Goal: Information Seeking & Learning: Check status

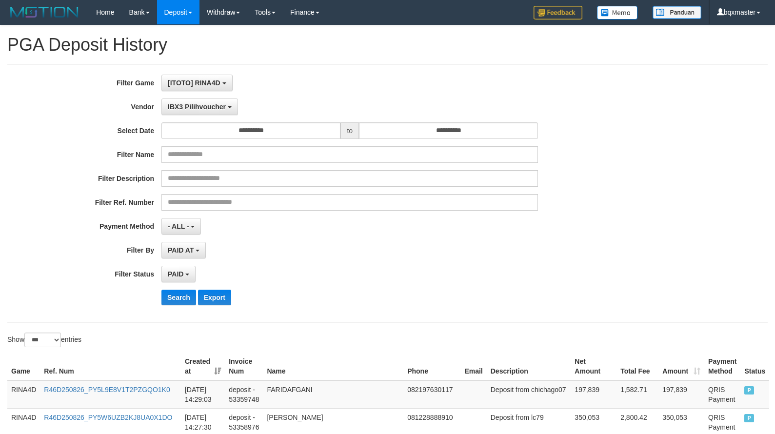
select select "**********"
select select "*"
select select "***"
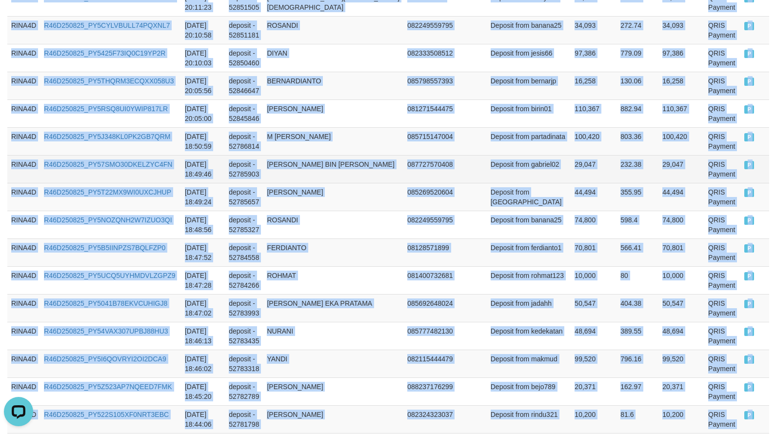
scroll to position [9, 0]
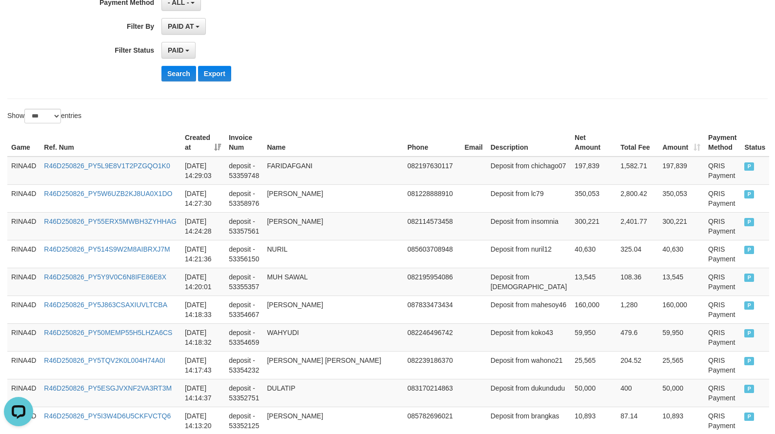
scroll to position [0, 0]
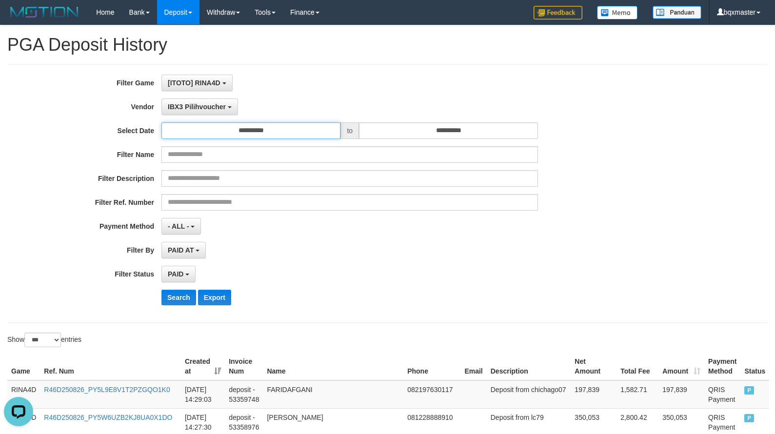
click at [271, 134] on input "**********" at bounding box center [251, 130] width 179 height 17
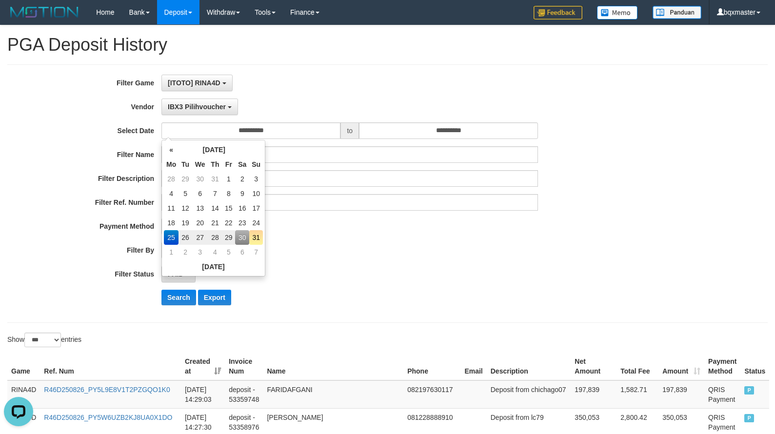
click at [258, 236] on td "31" at bounding box center [256, 237] width 14 height 15
type input "**********"
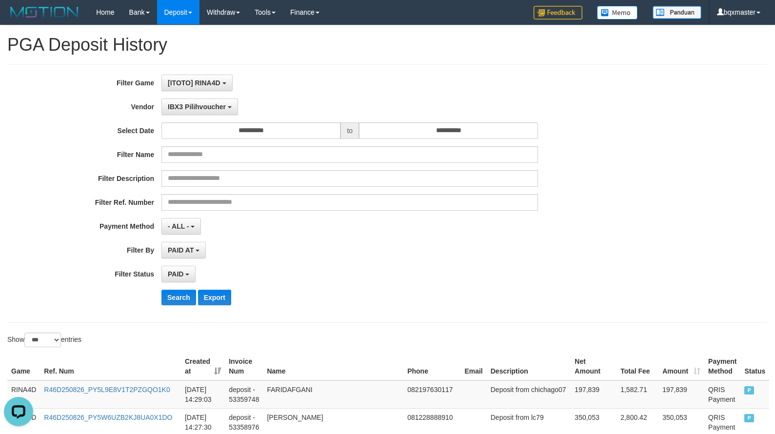
click at [474, 142] on div "**********" at bounding box center [323, 194] width 646 height 238
click at [482, 136] on input "**********" at bounding box center [448, 130] width 179 height 17
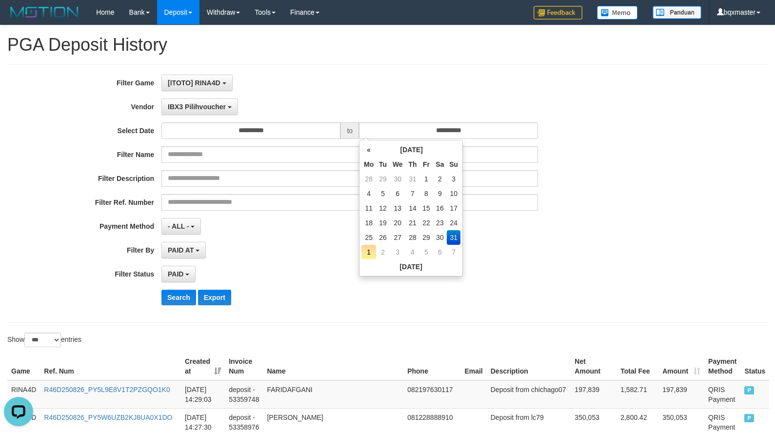
click at [452, 235] on td "31" at bounding box center [454, 237] width 14 height 15
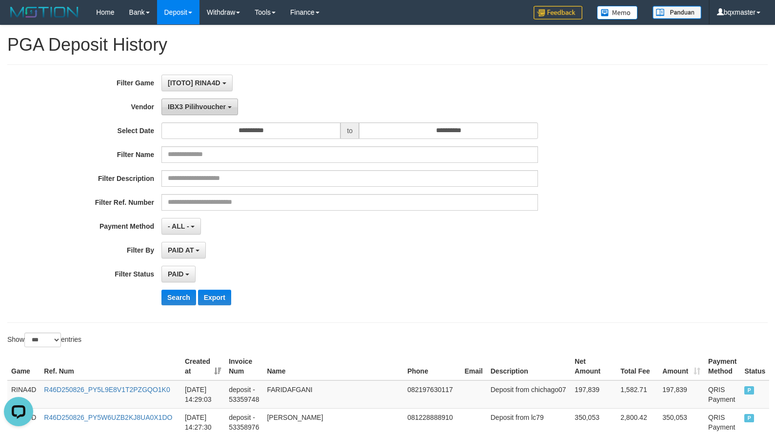
click at [223, 104] on span "IBX3 Pilihvoucher" at bounding box center [197, 107] width 58 height 8
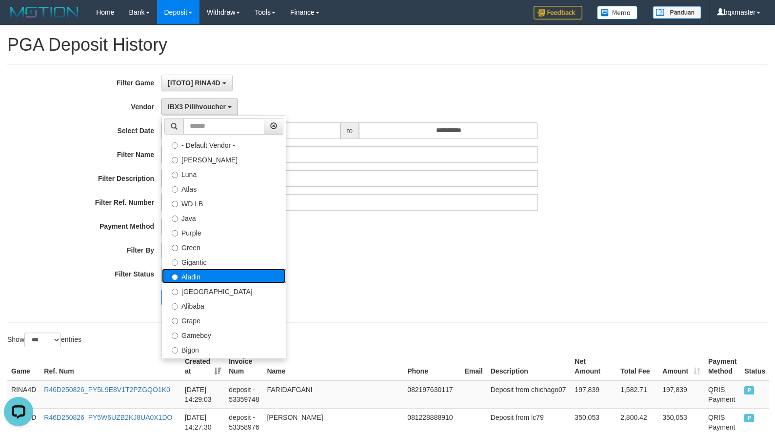
click at [224, 273] on label "Aladin" at bounding box center [224, 276] width 124 height 15
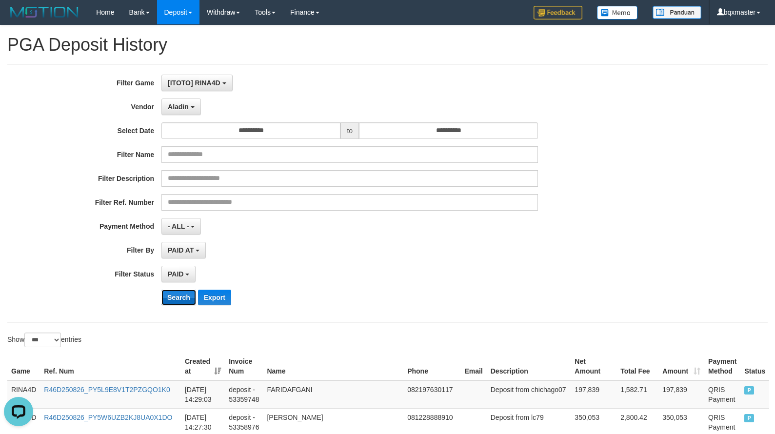
click at [186, 298] on button "Search" at bounding box center [179, 298] width 35 height 16
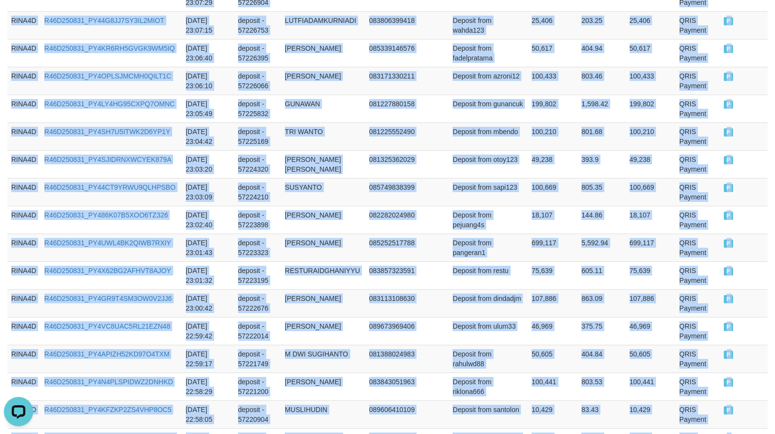
scroll to position [2834, 0]
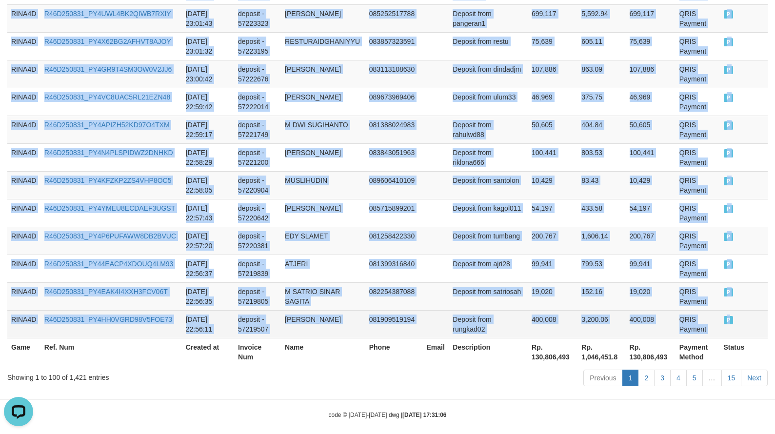
drag, startPoint x: 10, startPoint y: 144, endPoint x: 728, endPoint y: 316, distance: 738.2
copy tbody "RINA4D R46D250831_PY4SHO4PLU1H5W3T2JY [DATE] 23:58:48 deposit - 57269138 [PERSO…"
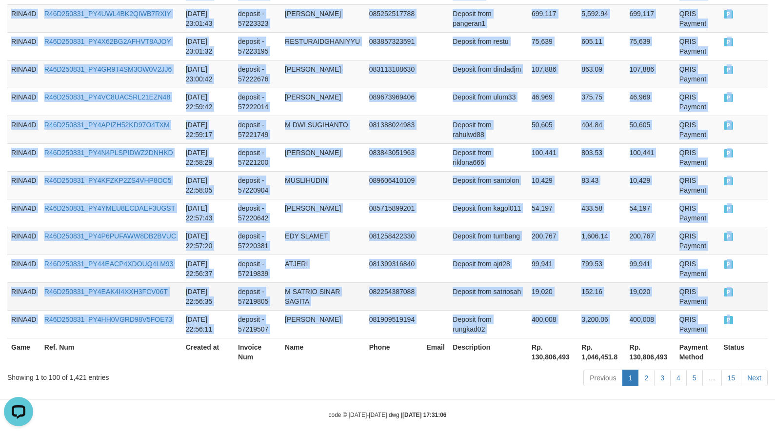
click at [747, 294] on td "P" at bounding box center [744, 297] width 48 height 28
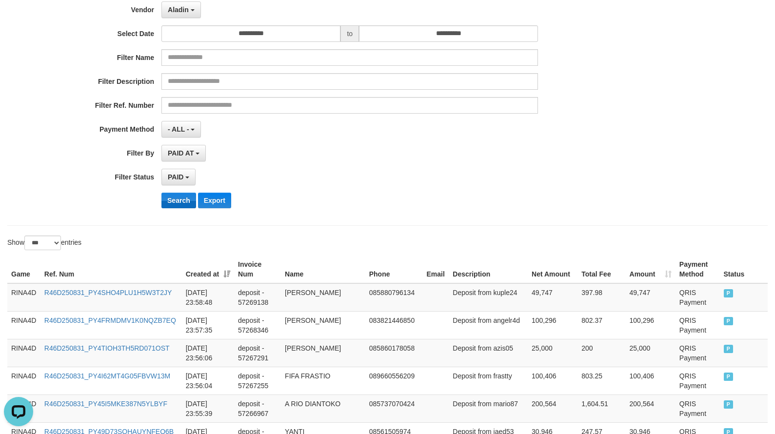
scroll to position [98, 0]
click at [115, 199] on div "Search Export" at bounding box center [323, 200] width 646 height 16
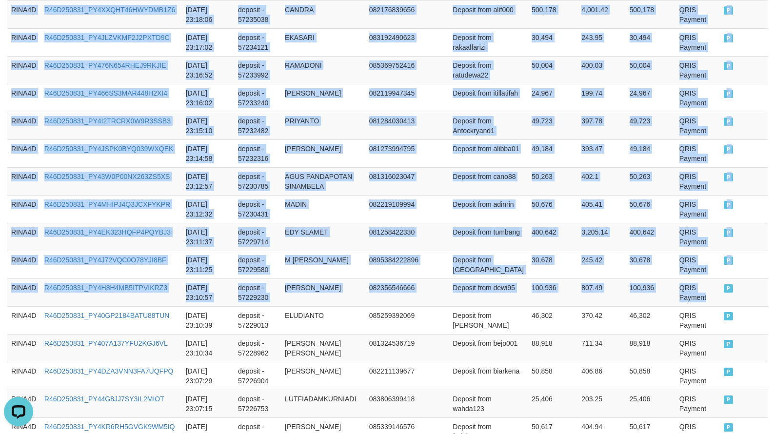
scroll to position [2834, 0]
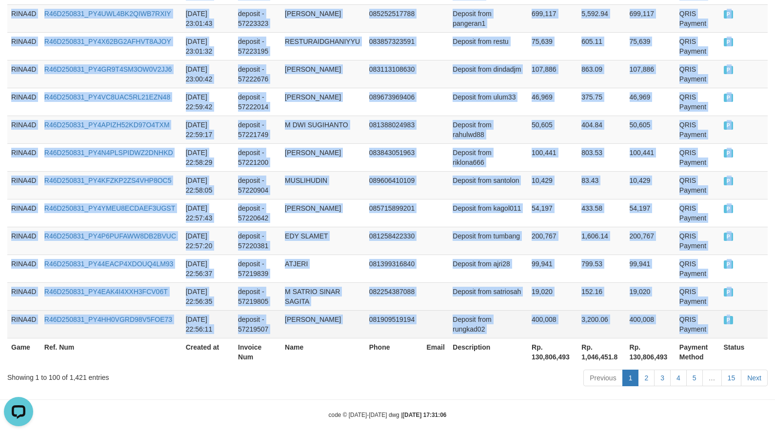
drag, startPoint x: 42, startPoint y: 294, endPoint x: 732, endPoint y: 311, distance: 689.8
copy tbody "RINA4D R46D250831_PY4SHO4PLU1H5W3T2JY [DATE] 23:58:48 deposit - 57269138 [PERSO…"
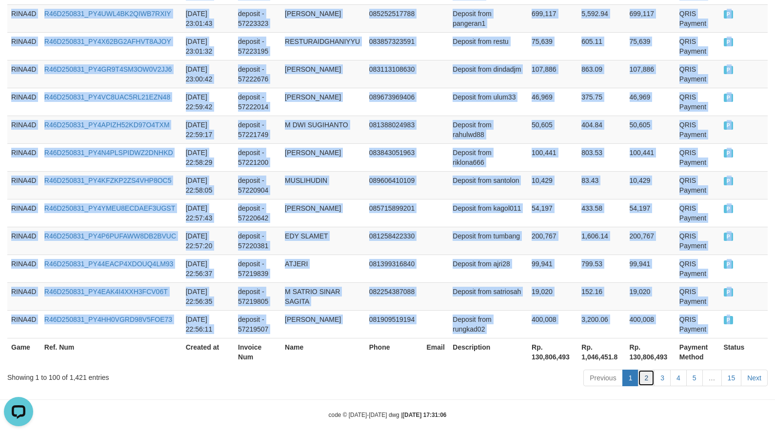
click at [647, 370] on link "2" at bounding box center [646, 378] width 17 height 17
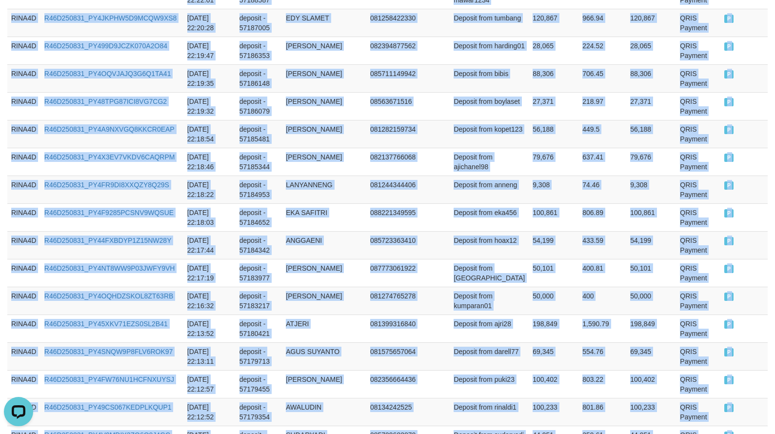
scroll to position [2844, 0]
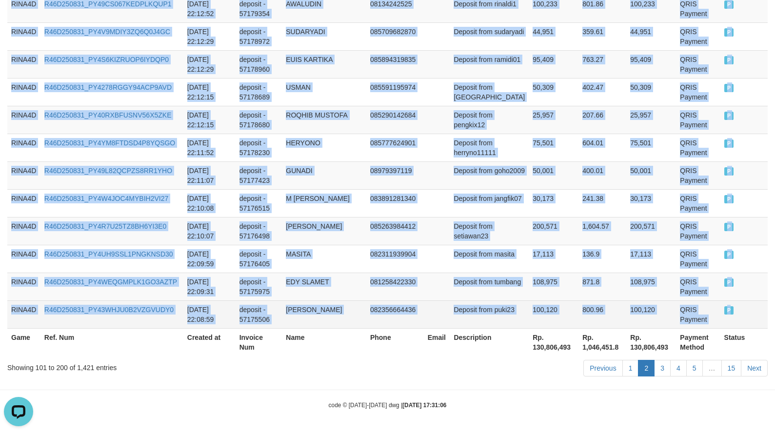
drag, startPoint x: 11, startPoint y: 199, endPoint x: 764, endPoint y: 314, distance: 761.7
copy tbody "RINA4D R46D250831_PY49P0NX9PN7MD9ZC1D [DATE] 22:56:01 deposit - 57219365 [PERSO…"
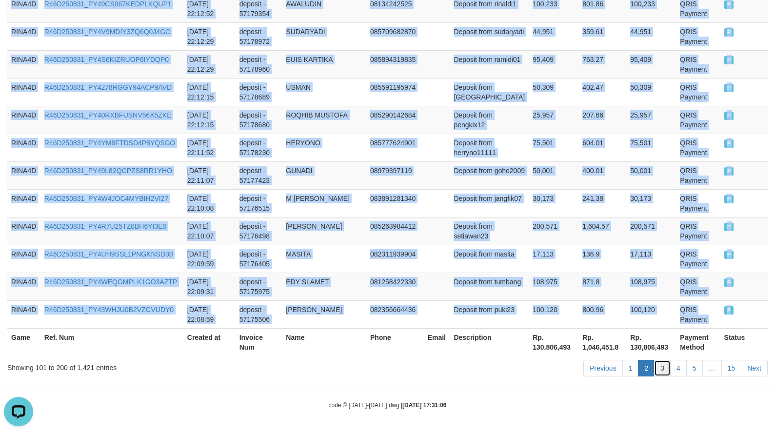
drag, startPoint x: 665, startPoint y: 368, endPoint x: 579, endPoint y: 375, distance: 86.1
click at [665, 368] on link "3" at bounding box center [662, 368] width 17 height 17
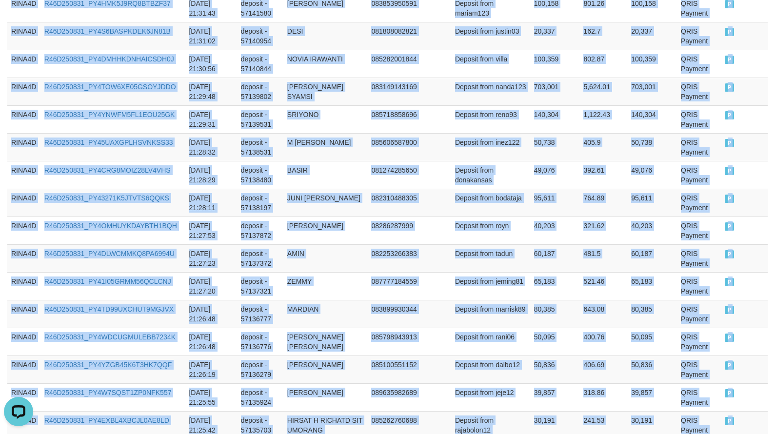
scroll to position [2834, 0]
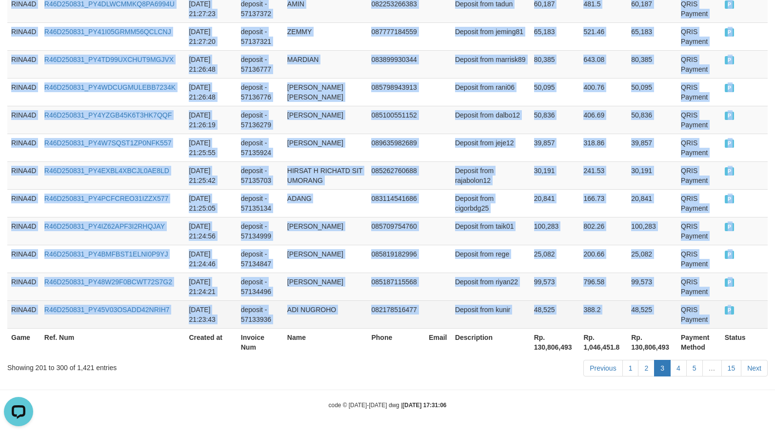
drag, startPoint x: 12, startPoint y: 194, endPoint x: 731, endPoint y: 313, distance: 729.1
copy tbody "RINA4D R46D250831_PY4ISC9BT7B0E46JZFB [DATE] 22:08:15 deposit - 57174910 [PERSO…"
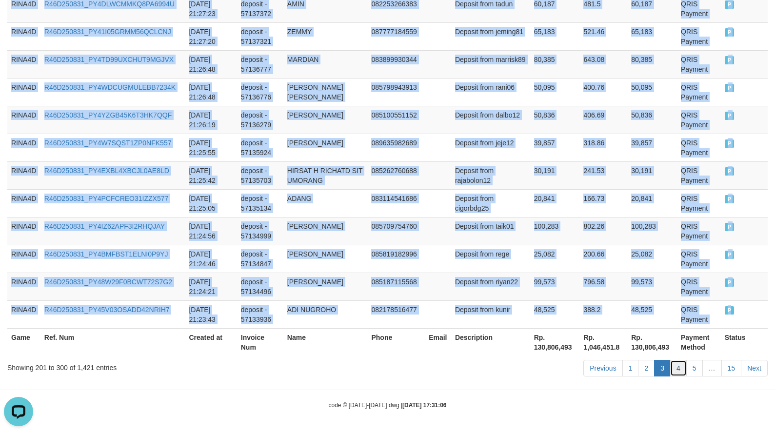
click at [684, 368] on link "4" at bounding box center [679, 368] width 17 height 17
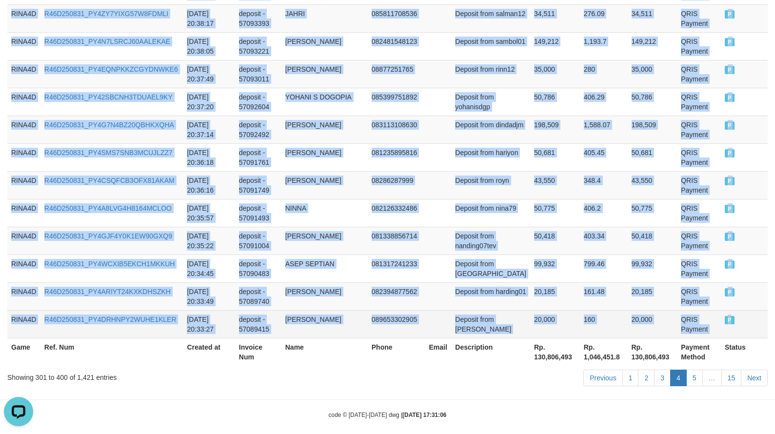
drag, startPoint x: 14, startPoint y: 245, endPoint x: 733, endPoint y: 308, distance: 722.1
copy tbody "RINA4D R46D250831_PY4QRTF87P2SO4CM4H8 [DATE] 21:22:51 deposit - 57133181 SYARIF…"
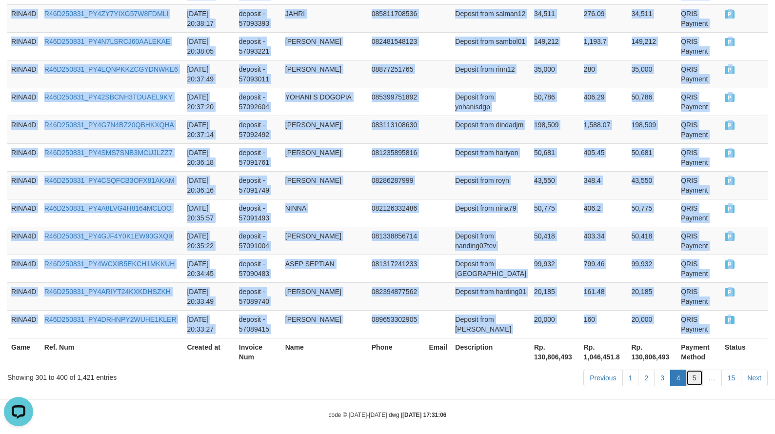
click at [692, 372] on link "5" at bounding box center [695, 378] width 17 height 17
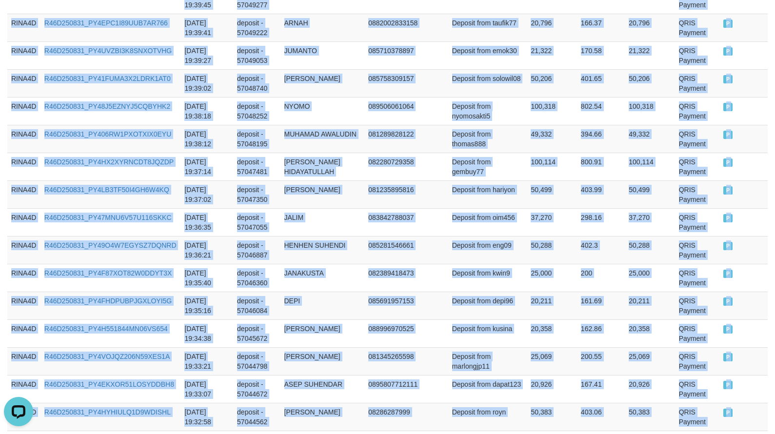
scroll to position [2844, 0]
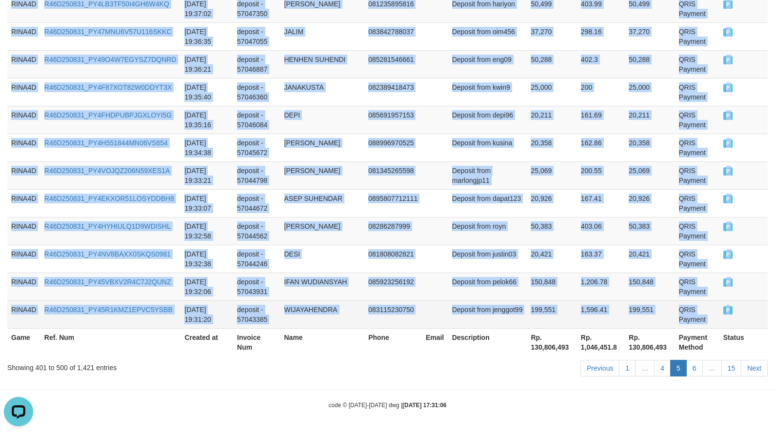
drag, startPoint x: 10, startPoint y: 198, endPoint x: 723, endPoint y: 317, distance: 722.9
copy tbody "RINA4D R46D250831_PY4YSYZNEVFADH0DK6V [DATE] 20:33:19 deposit - 57089283 MA MUN…"
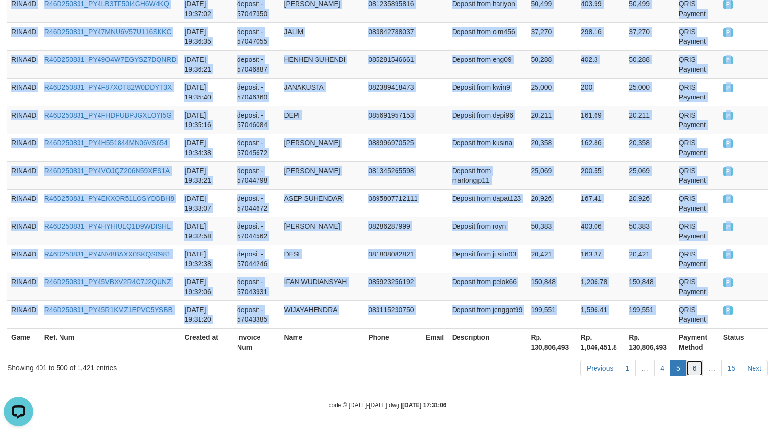
click at [695, 370] on link "6" at bounding box center [695, 368] width 17 height 17
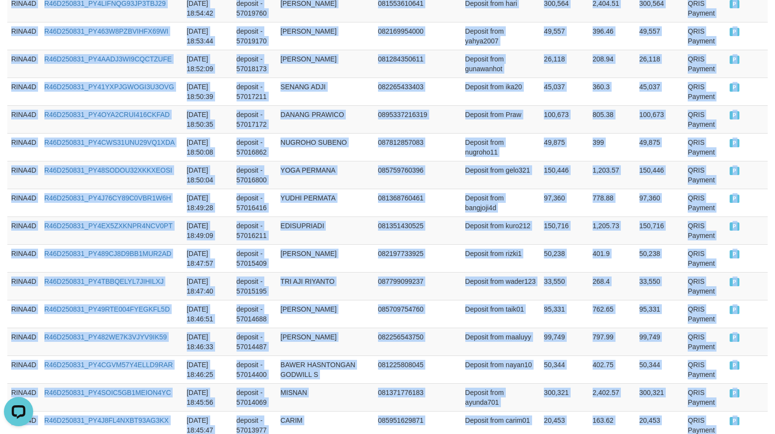
scroll to position [2834, 0]
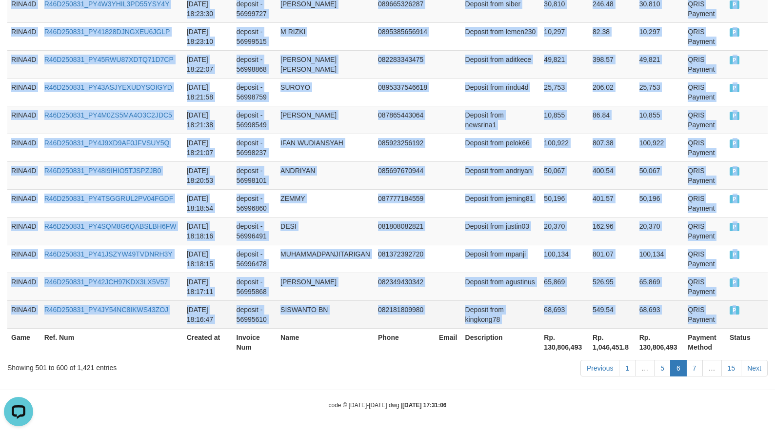
drag, startPoint x: 32, startPoint y: 198, endPoint x: 746, endPoint y: 311, distance: 722.9
copy tbody "RINA4D R46D250831_PY4XQ625KDYHURK8N05 [DATE] 19:30:56 deposit - 57043094 [PERSO…"
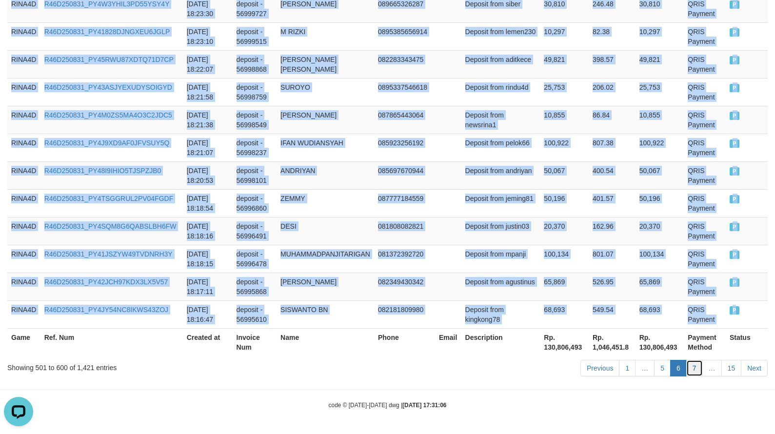
click at [693, 369] on link "7" at bounding box center [695, 368] width 17 height 17
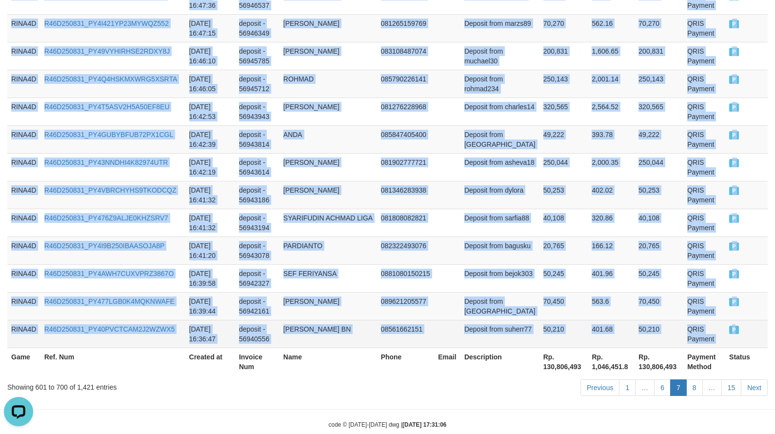
drag, startPoint x: 17, startPoint y: 245, endPoint x: 734, endPoint y: 311, distance: 720.5
copy tbody "RINA4D R46D250831_PY4ZJEYWV2LQJ9Z6BQY [DATE] 18:15:36 deposit - 56994868 [PERSO…"
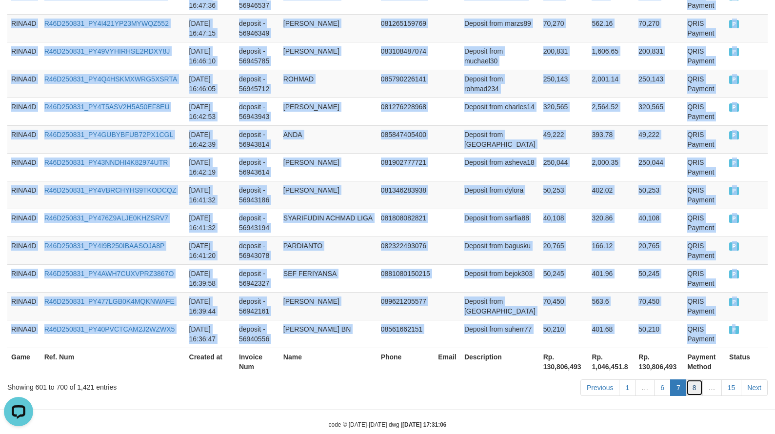
click at [694, 380] on link "8" at bounding box center [695, 388] width 17 height 17
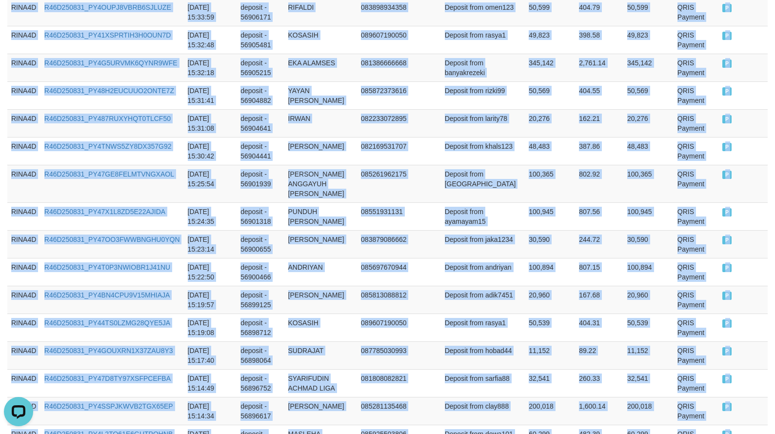
scroll to position [2844, 0]
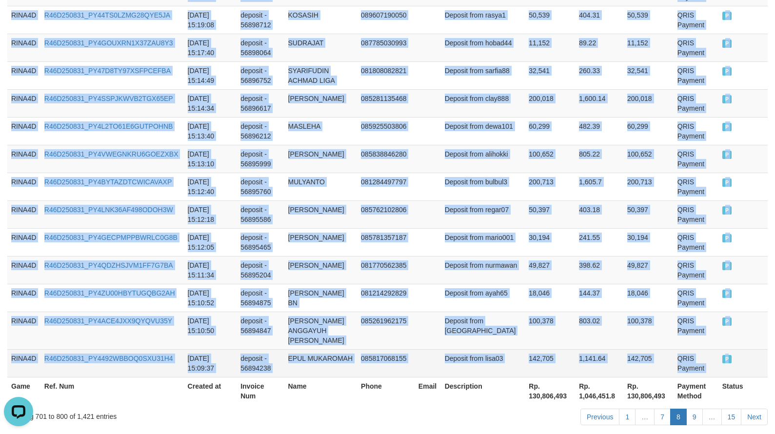
drag, startPoint x: 12, startPoint y: 244, endPoint x: 731, endPoint y: 306, distance: 721.1
copy tbody "RINA4D R46D250831_PY43NJH9IKG6K55K3LB [DATE] 16:36:35 deposit - 56940458 KHOIRU…"
click at [692, 409] on link "9" at bounding box center [695, 417] width 17 height 17
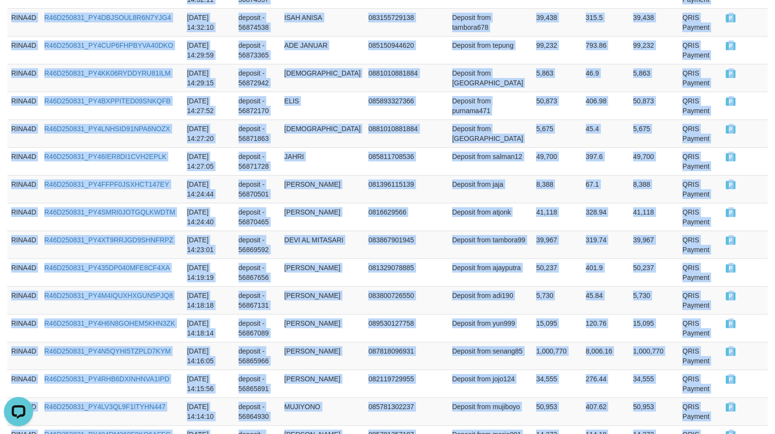
scroll to position [2834, 0]
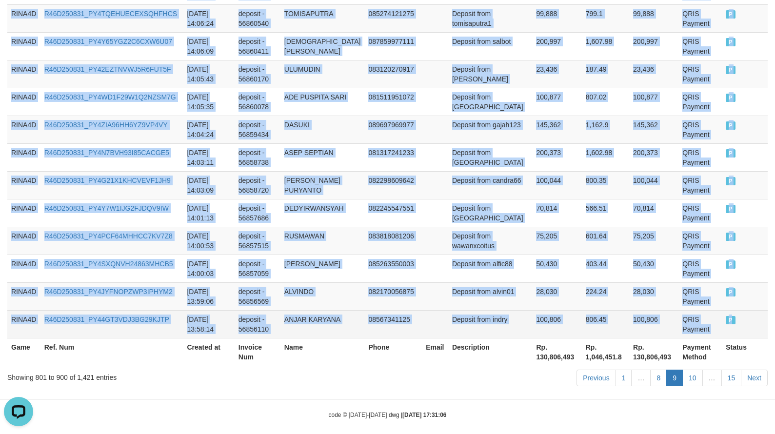
drag, startPoint x: 13, startPoint y: 194, endPoint x: 734, endPoint y: 309, distance: 730.0
copy tbody "RINA4D R46D250831_PY4DMIXC7A6TGWHXBNB [DATE] 15:08:39 deposit - 56893761 [PERSO…"
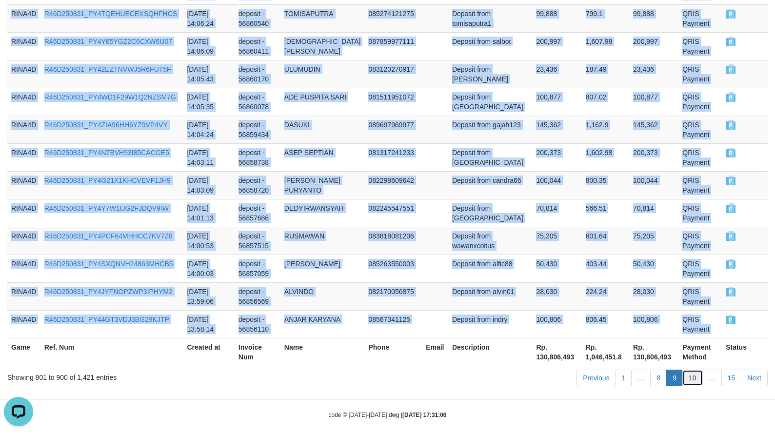
click at [693, 370] on link "10" at bounding box center [693, 378] width 20 height 17
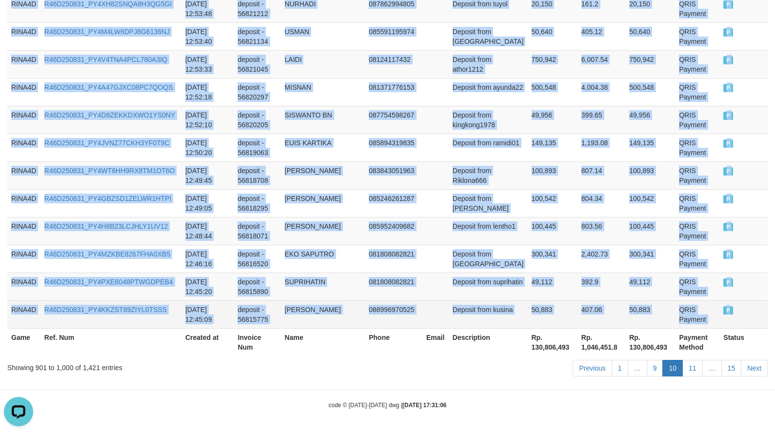
drag, startPoint x: 13, startPoint y: 243, endPoint x: 729, endPoint y: 315, distance: 719.5
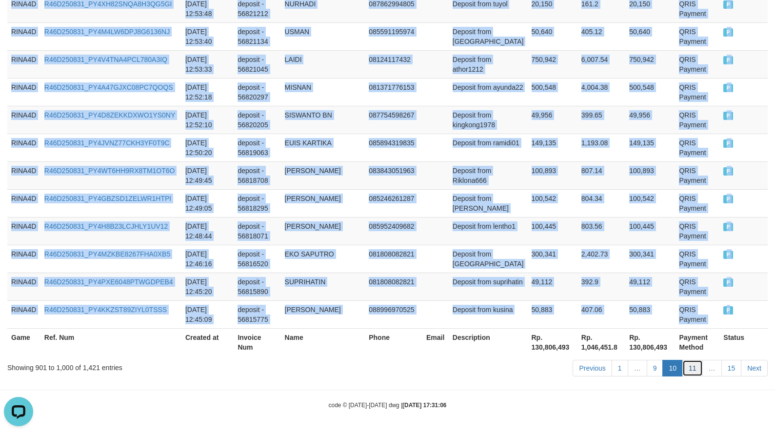
click at [693, 369] on link "11" at bounding box center [693, 368] width 20 height 17
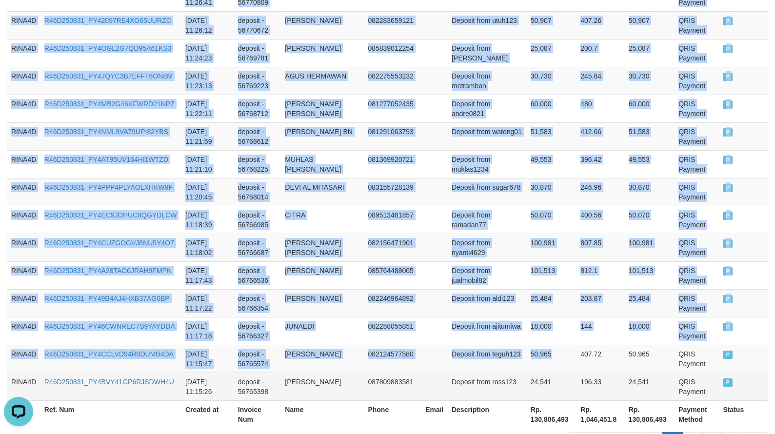
scroll to position [2863, 0]
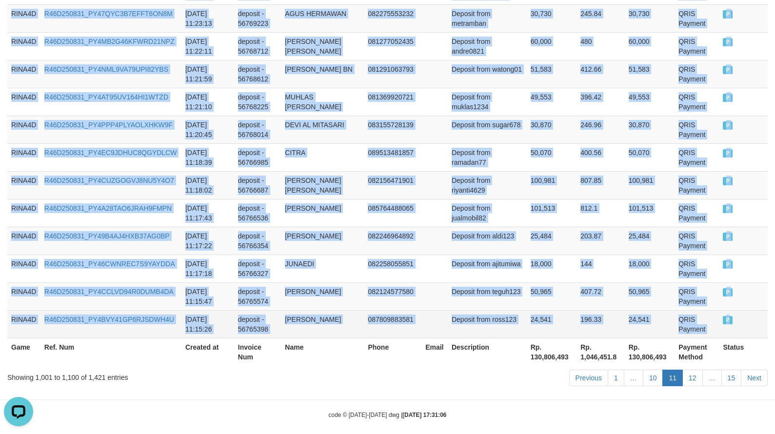
drag, startPoint x: 12, startPoint y: 246, endPoint x: 733, endPoint y: 307, distance: 723.4
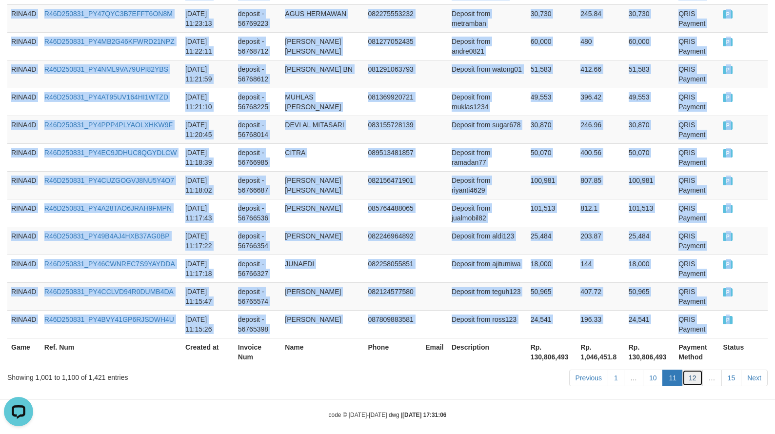
click at [696, 370] on link "12" at bounding box center [693, 378] width 20 height 17
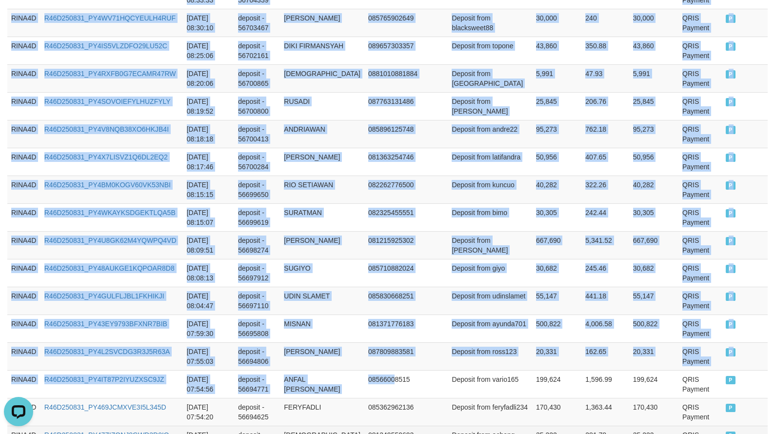
scroll to position [2844, 0]
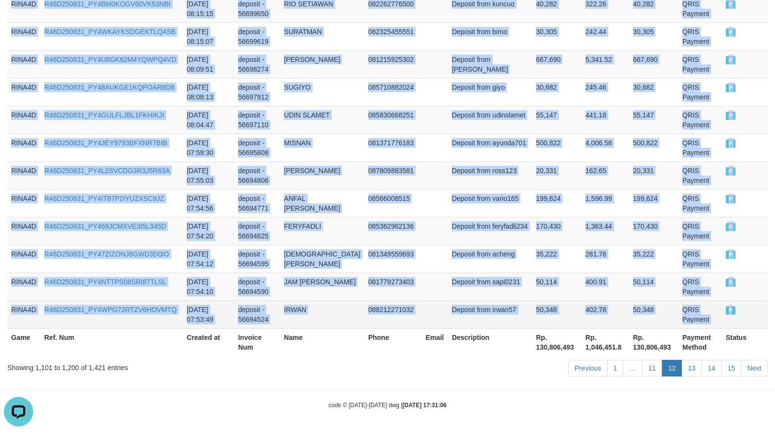
drag, startPoint x: 10, startPoint y: 196, endPoint x: 739, endPoint y: 309, distance: 737.3
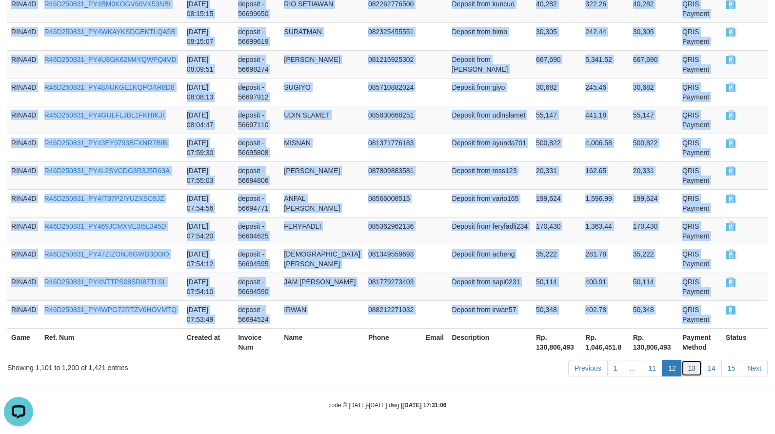
drag, startPoint x: 692, startPoint y: 371, endPoint x: 547, endPoint y: 355, distance: 145.8
click at [692, 371] on link "13" at bounding box center [692, 368] width 20 height 17
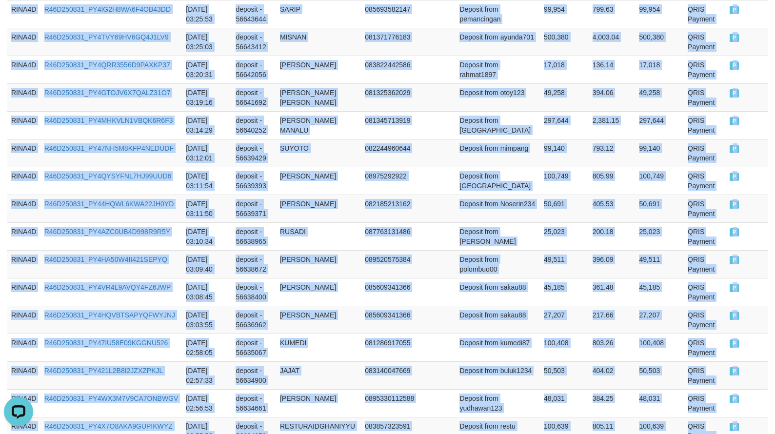
scroll to position [2873, 0]
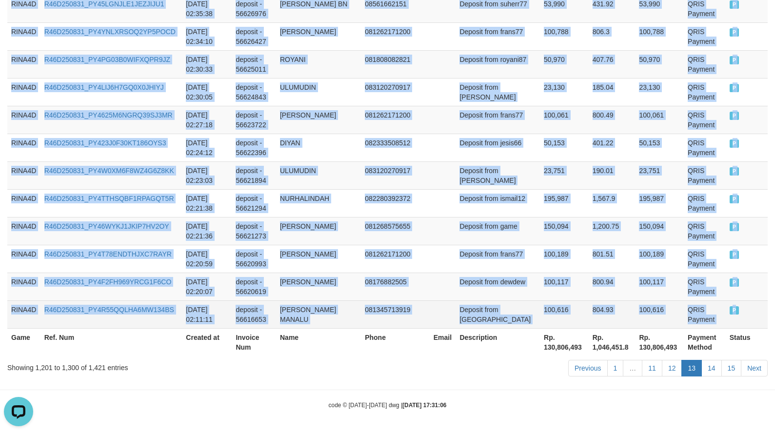
drag, startPoint x: 11, startPoint y: 245, endPoint x: 745, endPoint y: 311, distance: 737.5
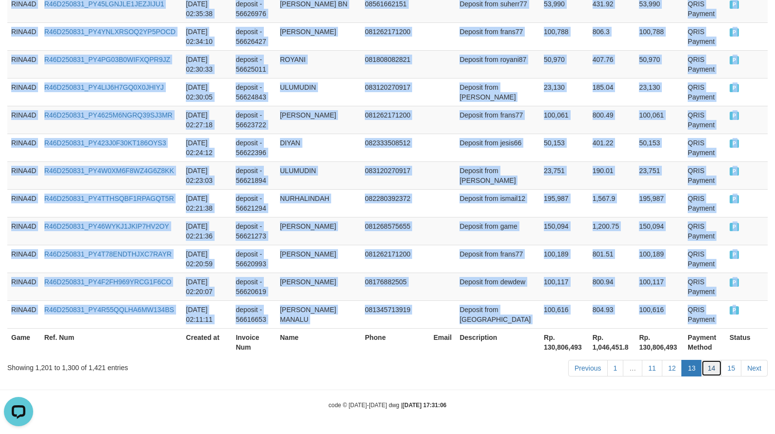
click at [711, 367] on link "14" at bounding box center [712, 368] width 20 height 17
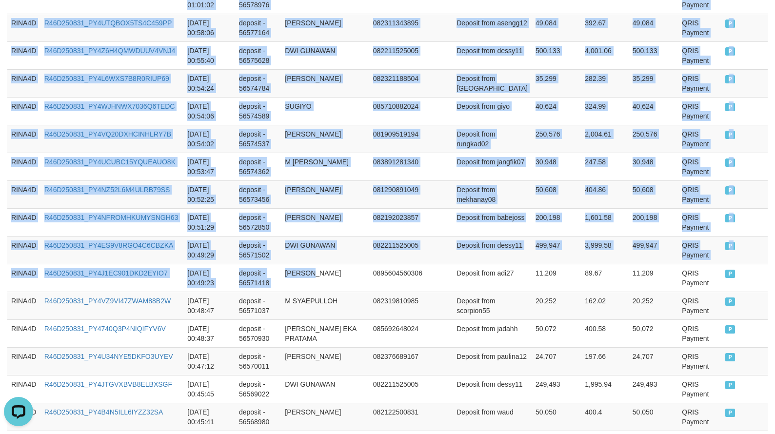
scroll to position [2834, 0]
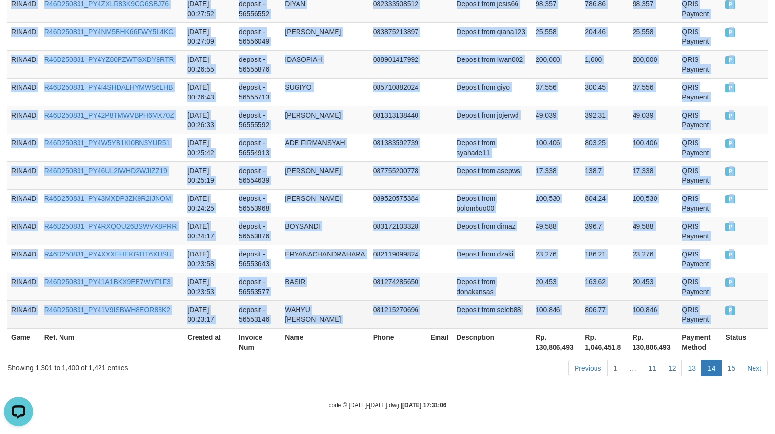
drag, startPoint x: 10, startPoint y: 293, endPoint x: 736, endPoint y: 317, distance: 726.6
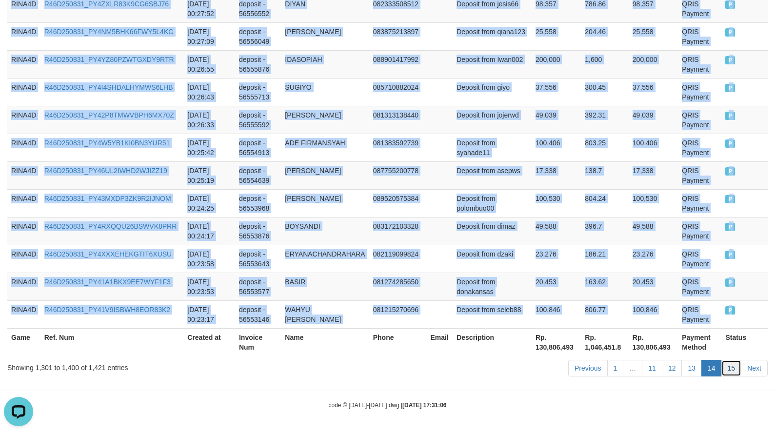
click at [731, 367] on link "15" at bounding box center [732, 368] width 20 height 17
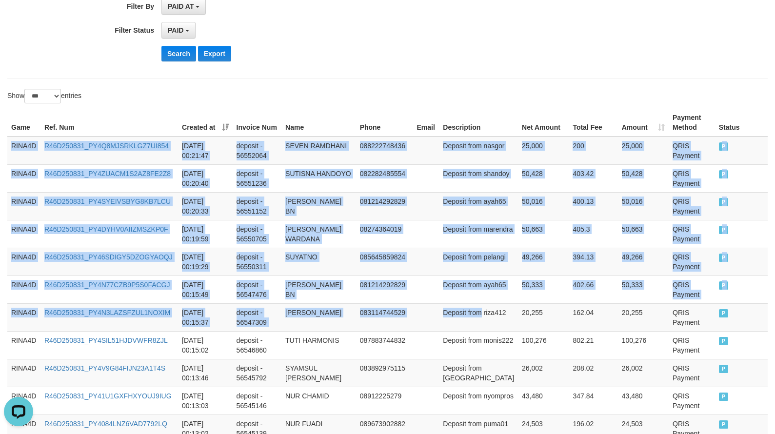
scroll to position [646, 0]
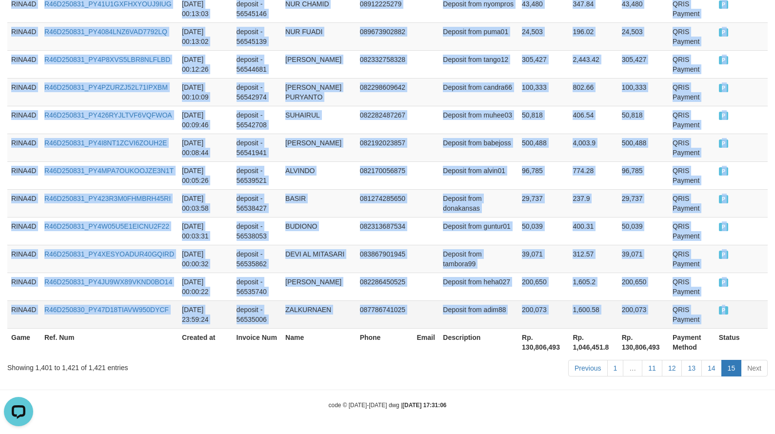
drag, startPoint x: 15, startPoint y: 147, endPoint x: 740, endPoint y: 303, distance: 741.6
click at [736, 303] on tbody "RINA4D R46D250831_PY4Q8MJSRKLGZ7UI854 [DATE] 00:21:47 deposit - 56552064 SEVEN …" at bounding box center [387, 36] width 761 height 585
click at [737, 259] on td "P" at bounding box center [741, 259] width 53 height 28
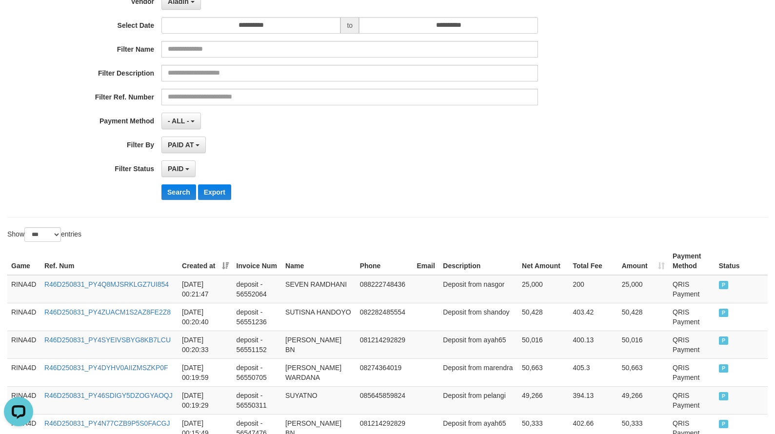
scroll to position [0, 0]
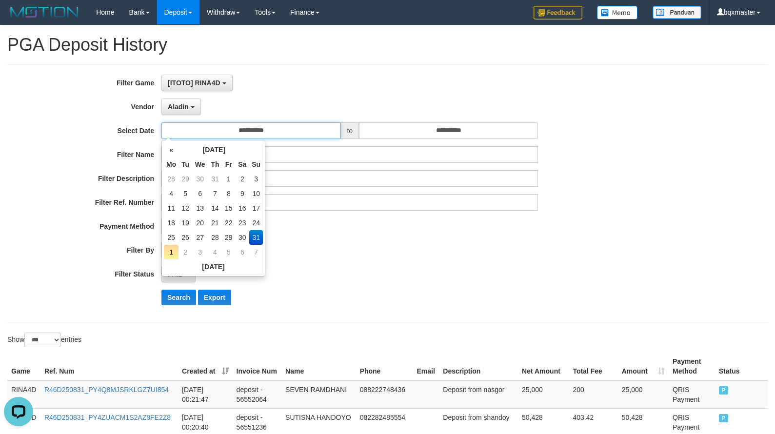
click at [260, 135] on input "**********" at bounding box center [251, 130] width 179 height 17
click at [181, 110] on span "Aladin" at bounding box center [178, 107] width 21 height 8
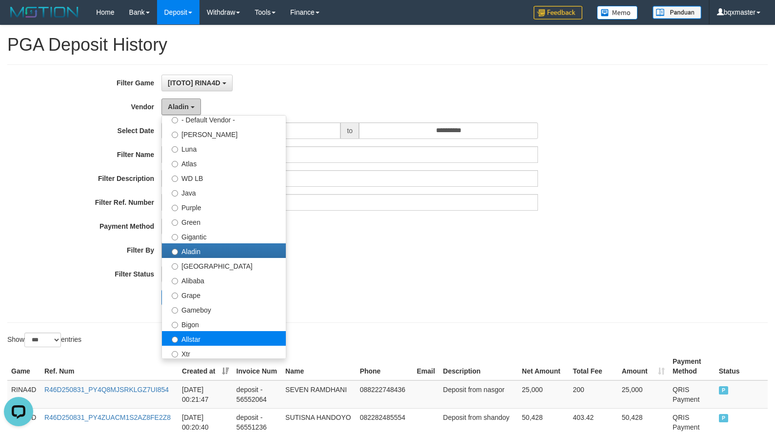
scroll to position [49, 0]
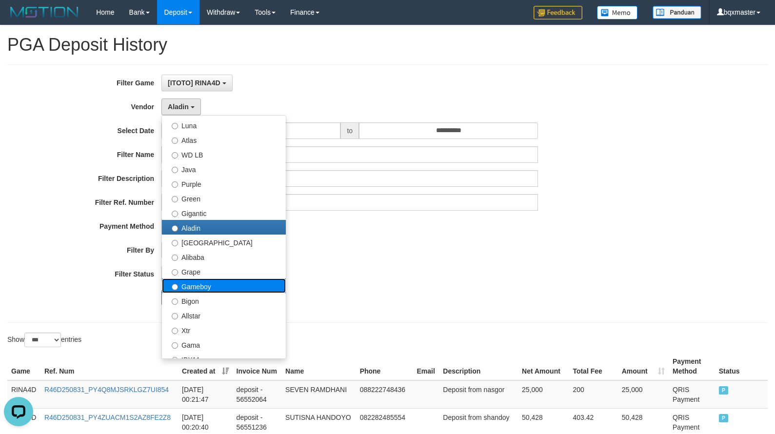
drag, startPoint x: 215, startPoint y: 285, endPoint x: 202, endPoint y: 296, distance: 17.4
click at [215, 285] on label "Gameboy" at bounding box center [224, 286] width 124 height 15
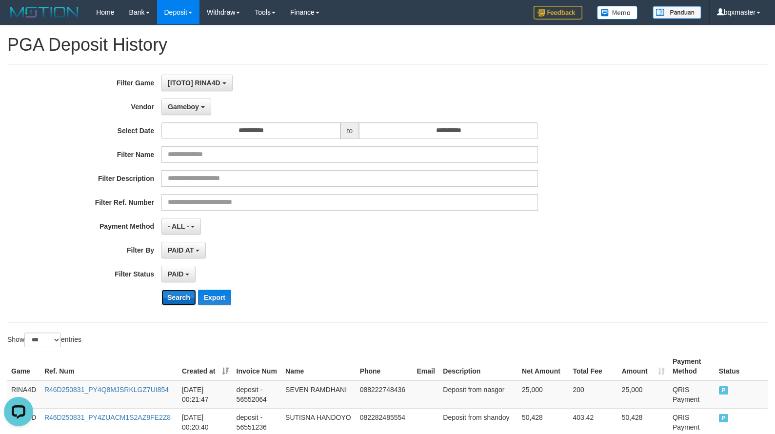
click at [183, 298] on button "Search" at bounding box center [179, 298] width 35 height 16
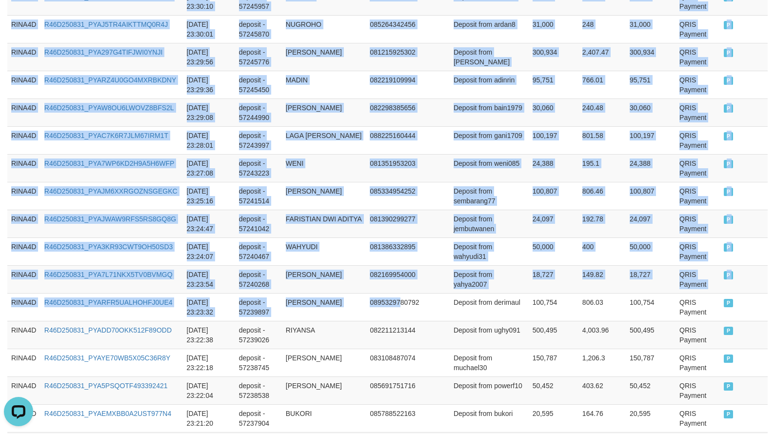
scroll to position [2834, 0]
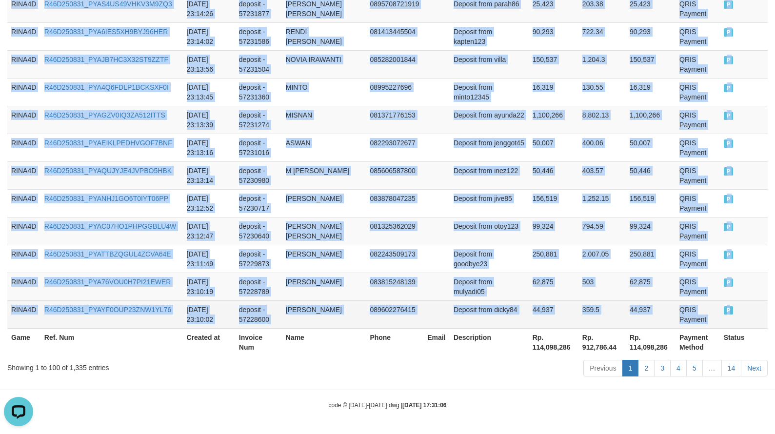
drag, startPoint x: 13, startPoint y: 293, endPoint x: 726, endPoint y: 312, distance: 713.8
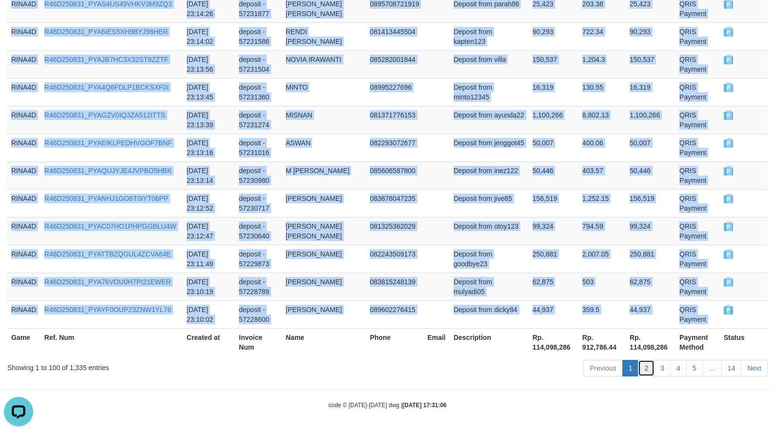
click at [651, 365] on link "2" at bounding box center [646, 368] width 17 height 17
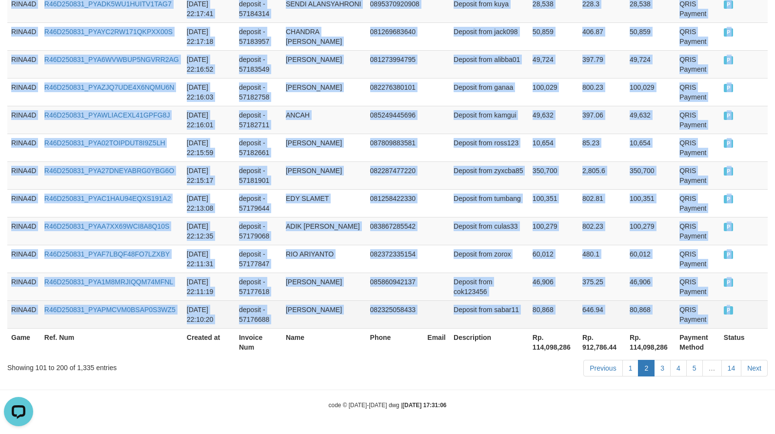
drag, startPoint x: 12, startPoint y: 344, endPoint x: 730, endPoint y: 315, distance: 718.0
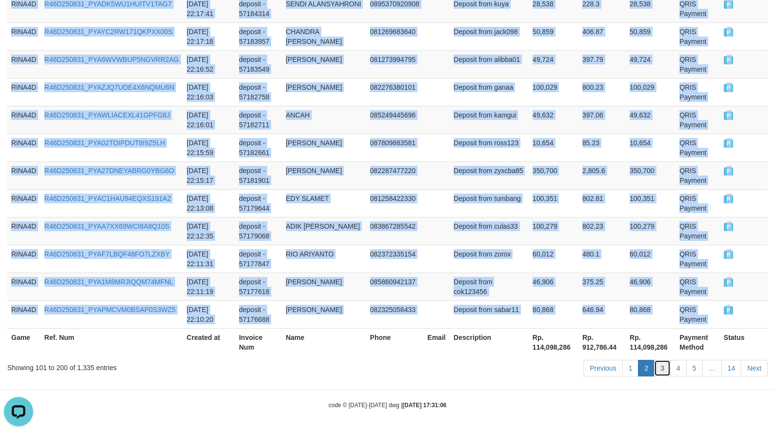
click at [666, 374] on link "3" at bounding box center [662, 368] width 17 height 17
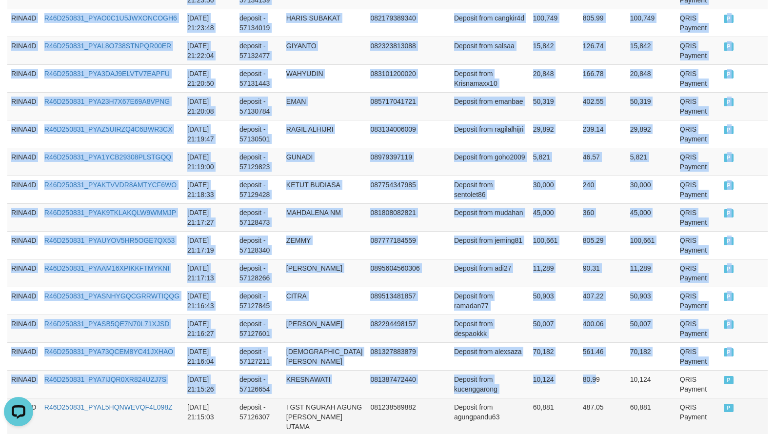
scroll to position [2863, 0]
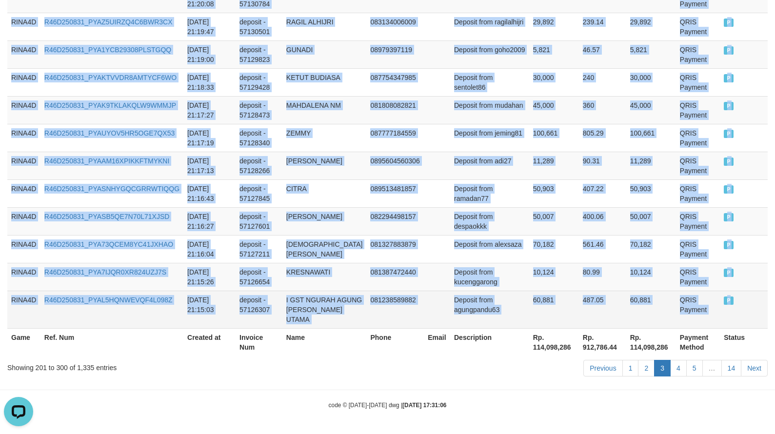
drag, startPoint x: 10, startPoint y: 244, endPoint x: 723, endPoint y: 302, distance: 715.4
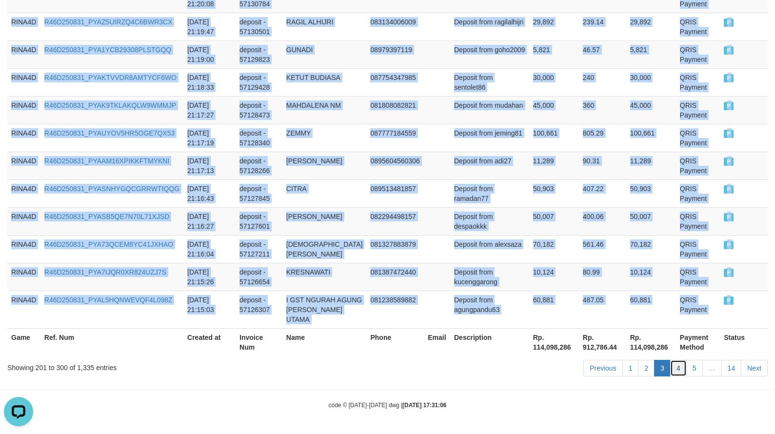
click at [678, 366] on link "4" at bounding box center [679, 368] width 17 height 17
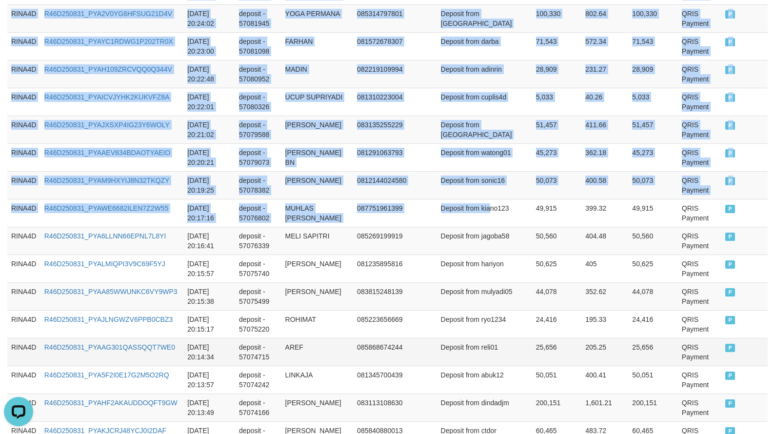
scroll to position [2844, 0]
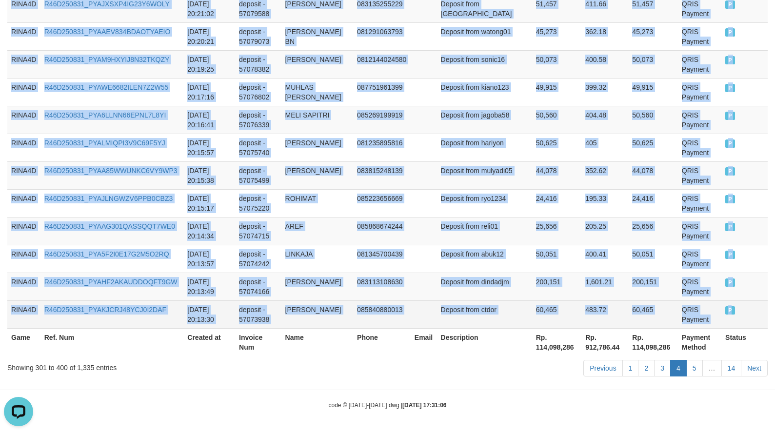
drag, startPoint x: 11, startPoint y: 199, endPoint x: 727, endPoint y: 315, distance: 725.7
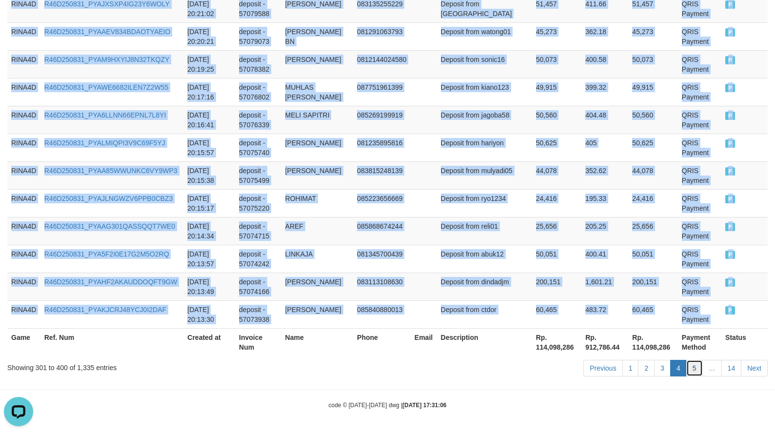
click at [697, 366] on link "5" at bounding box center [695, 368] width 17 height 17
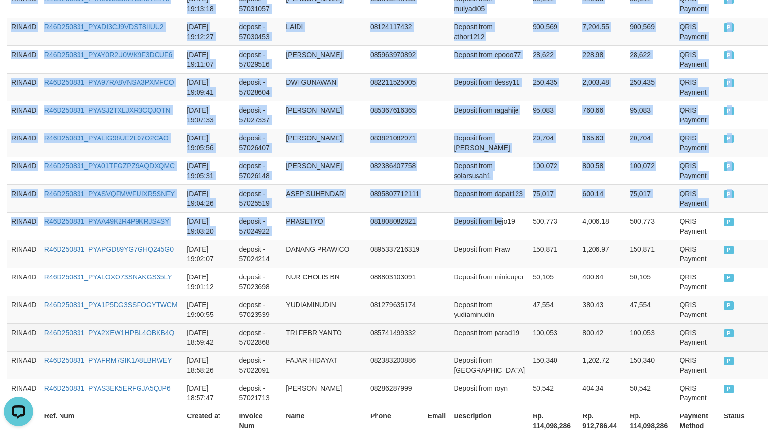
scroll to position [2863, 0]
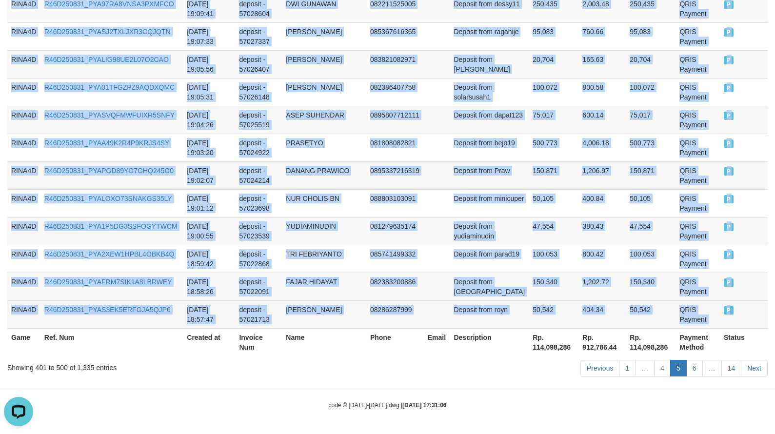
drag, startPoint x: 47, startPoint y: 245, endPoint x: 731, endPoint y: 309, distance: 686.8
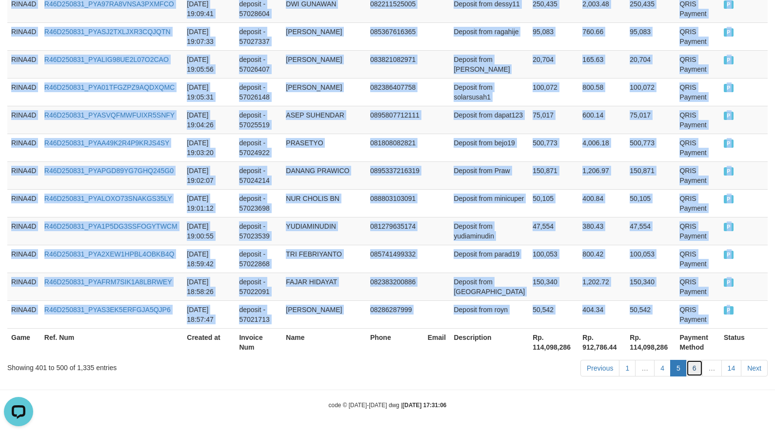
click at [691, 367] on link "6" at bounding box center [695, 368] width 17 height 17
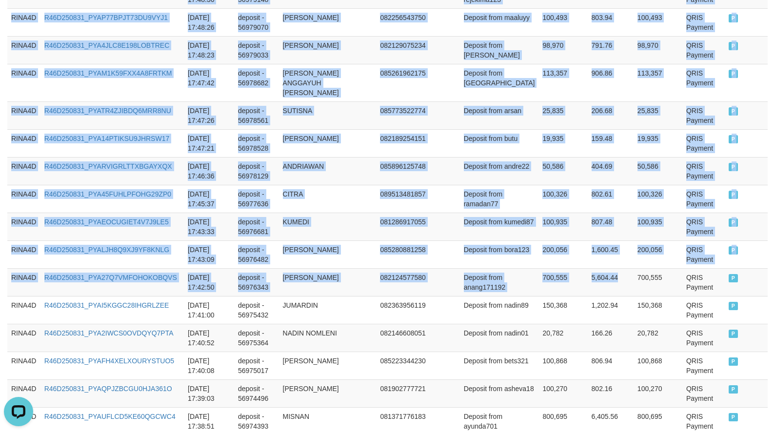
scroll to position [2834, 0]
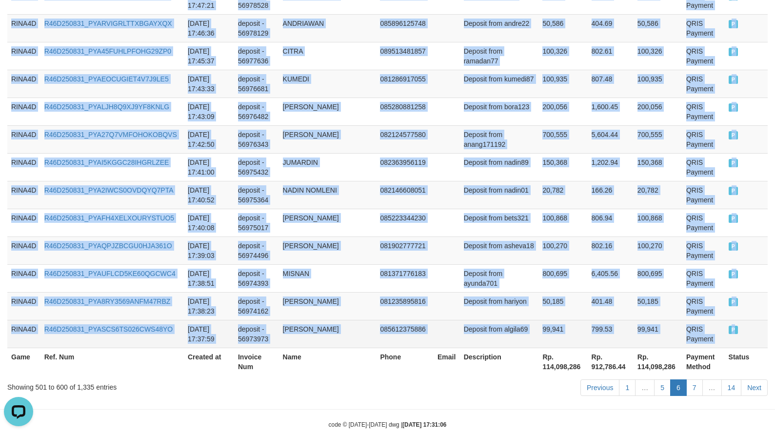
drag, startPoint x: 14, startPoint y: 243, endPoint x: 737, endPoint y: 307, distance: 726.1
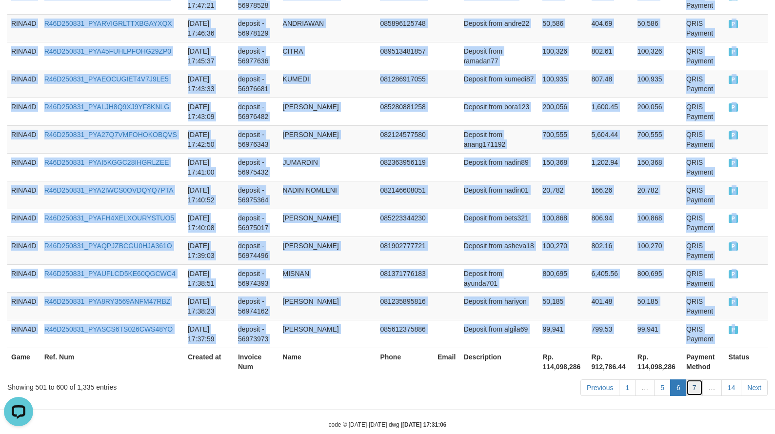
click at [694, 380] on link "7" at bounding box center [695, 388] width 17 height 17
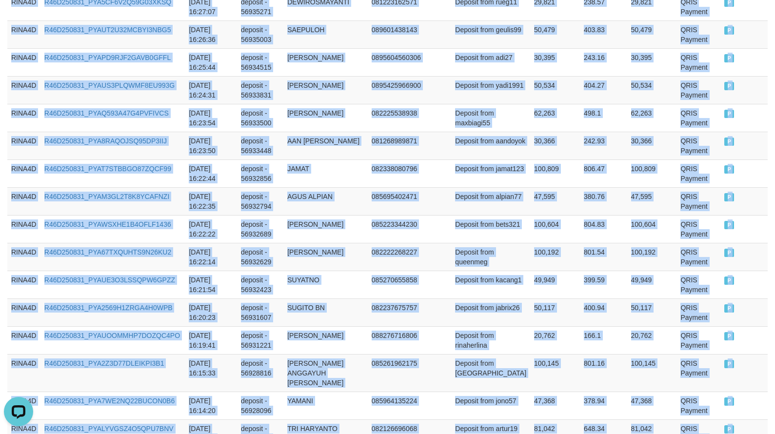
scroll to position [2844, 0]
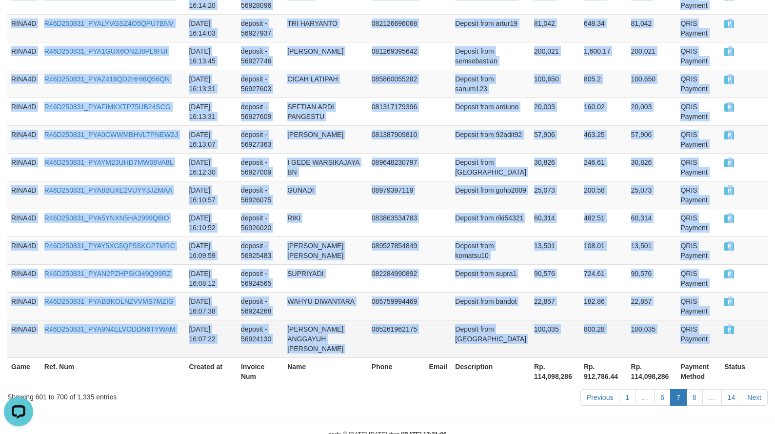
drag, startPoint x: 12, startPoint y: 245, endPoint x: 727, endPoint y: 318, distance: 719.2
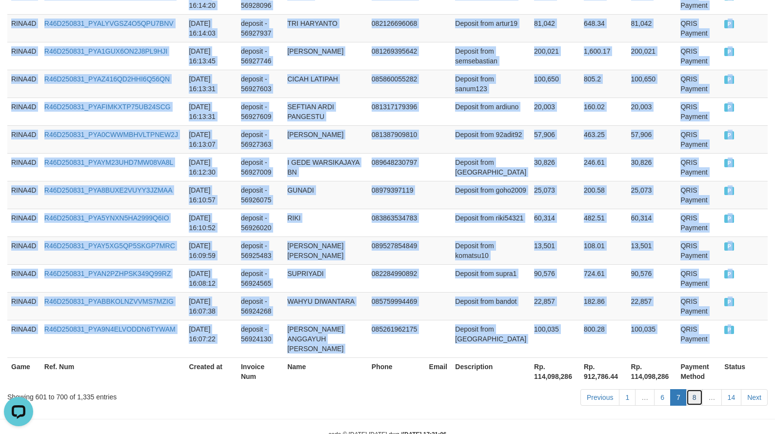
click at [692, 389] on link "8" at bounding box center [695, 397] width 17 height 17
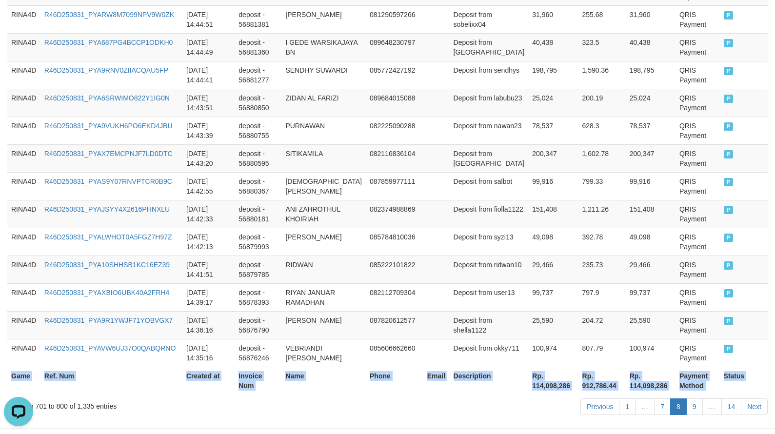
scroll to position [2834, 0]
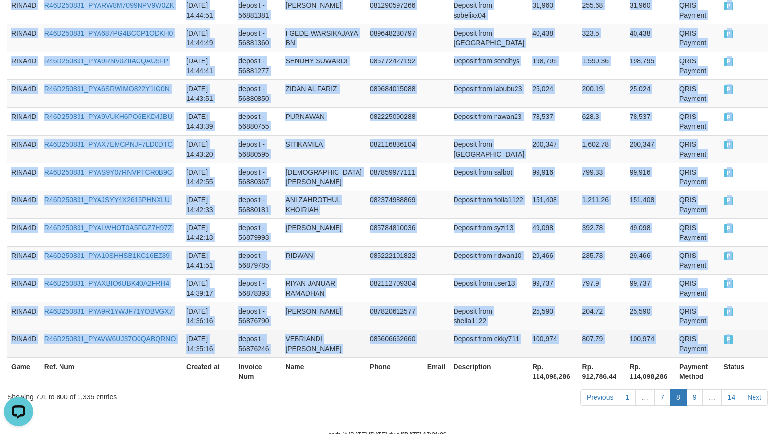
drag, startPoint x: 12, startPoint y: 245, endPoint x: 768, endPoint y: 303, distance: 757.7
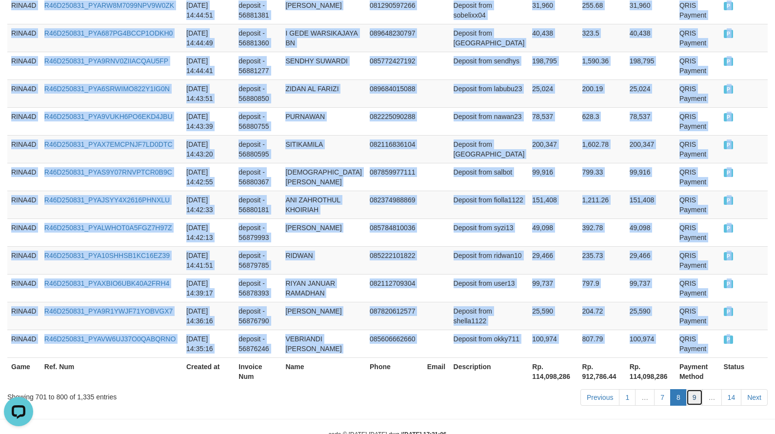
drag, startPoint x: 700, startPoint y: 365, endPoint x: 694, endPoint y: 367, distance: 6.0
click at [699, 389] on link "9" at bounding box center [695, 397] width 17 height 17
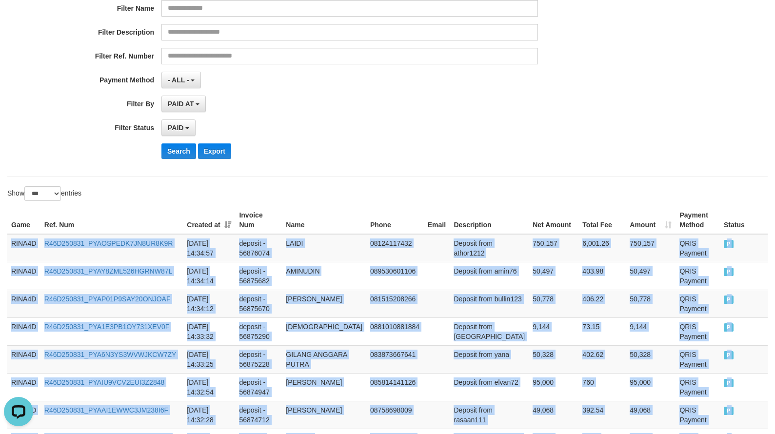
scroll to position [2853, 0]
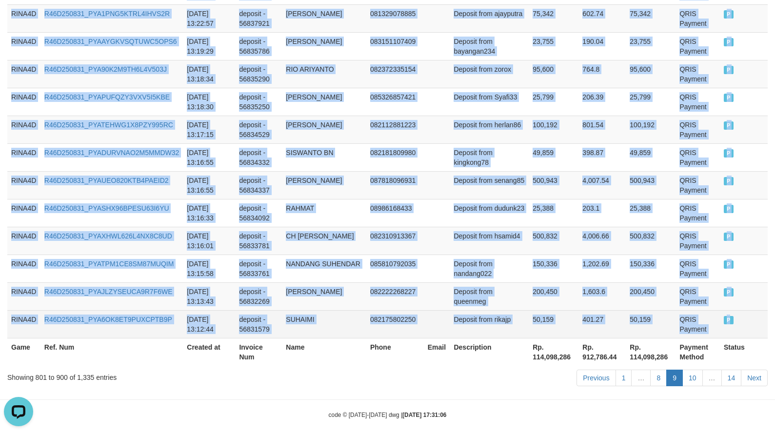
drag, startPoint x: 11, startPoint y: 244, endPoint x: 728, endPoint y: 314, distance: 720.3
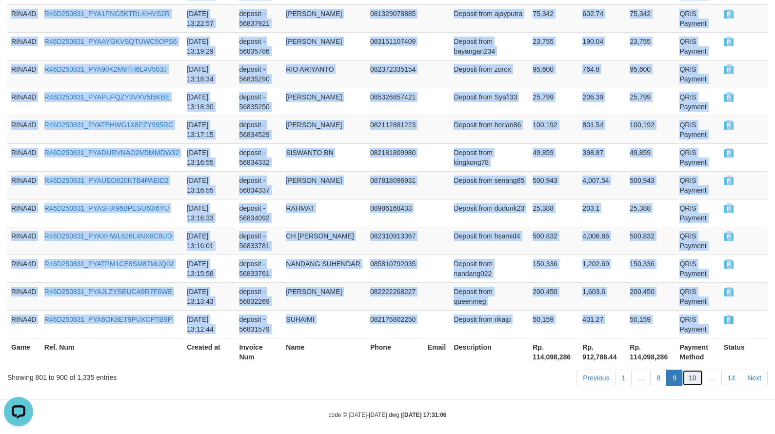
click at [696, 370] on link "10" at bounding box center [693, 378] width 20 height 17
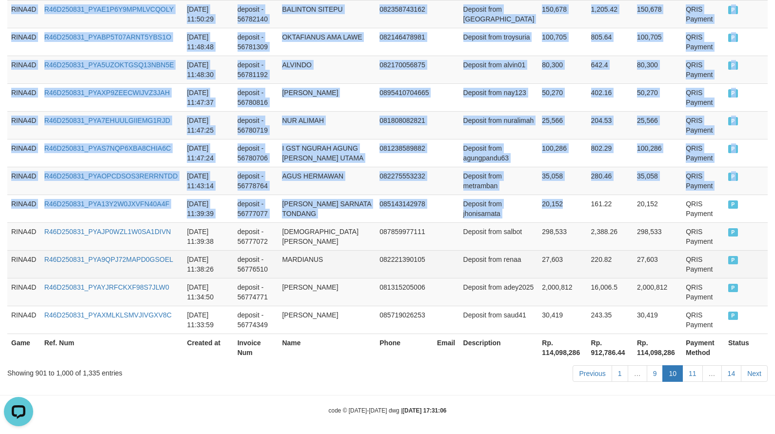
scroll to position [2834, 0]
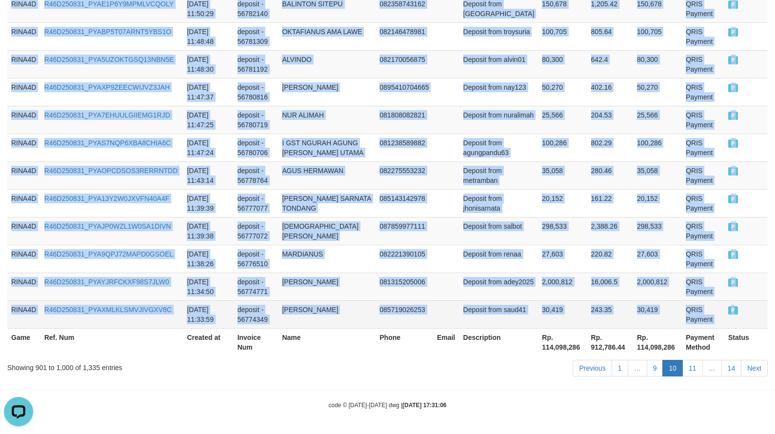
drag, startPoint x: 13, startPoint y: 197, endPoint x: 757, endPoint y: 306, distance: 752.2
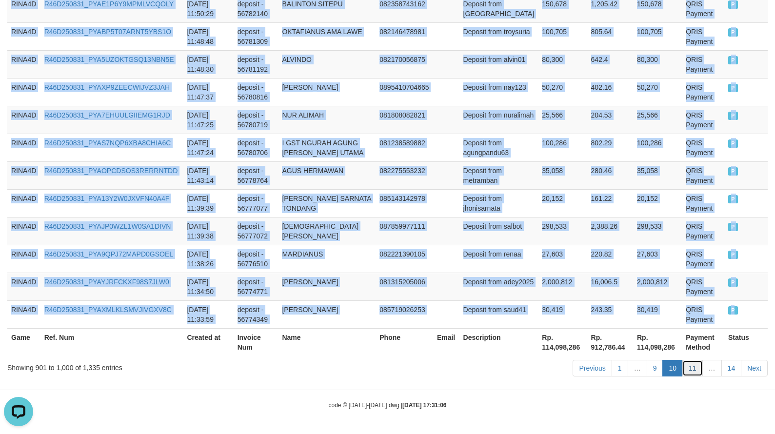
click at [694, 368] on link "11" at bounding box center [693, 368] width 20 height 17
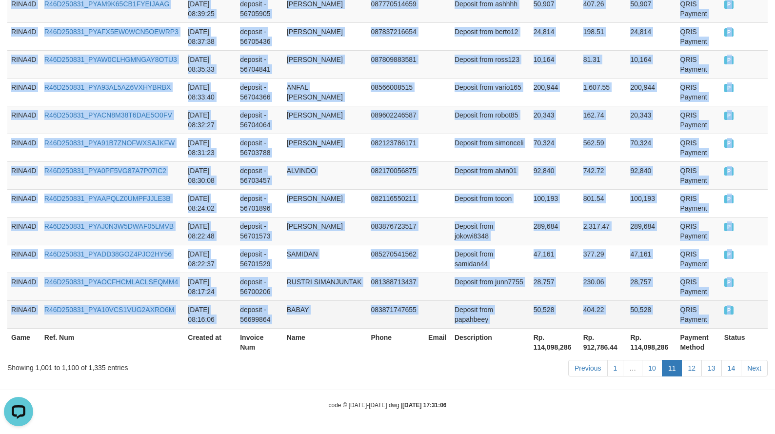
drag, startPoint x: 244, startPoint y: 230, endPoint x: 729, endPoint y: 316, distance: 492.6
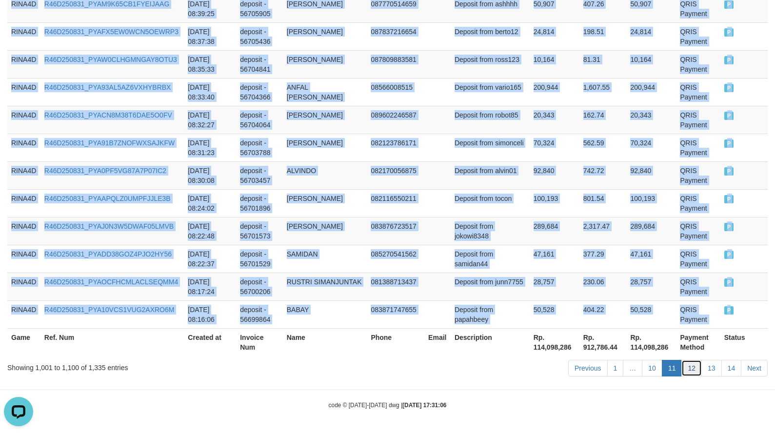
click at [687, 369] on link "12" at bounding box center [692, 368] width 20 height 17
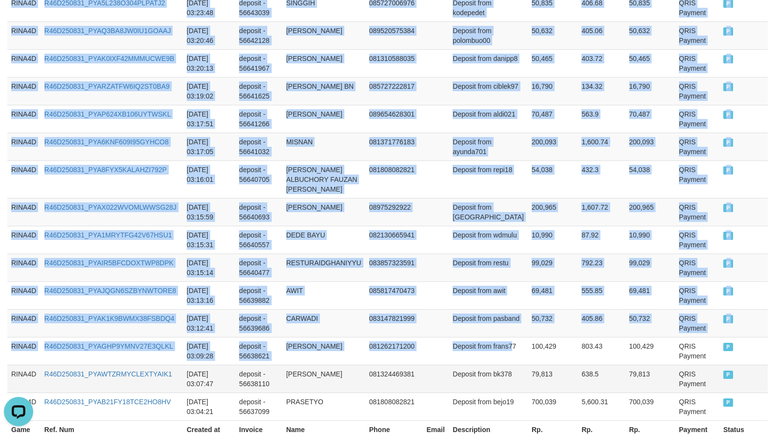
scroll to position [2883, 0]
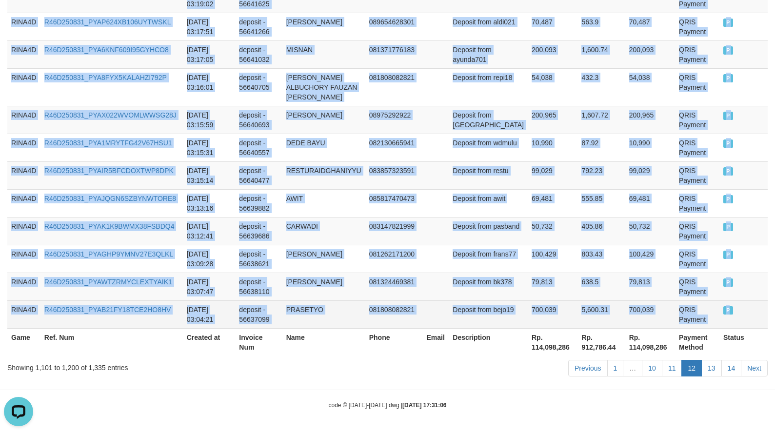
drag, startPoint x: 10, startPoint y: 246, endPoint x: 729, endPoint y: 307, distance: 720.9
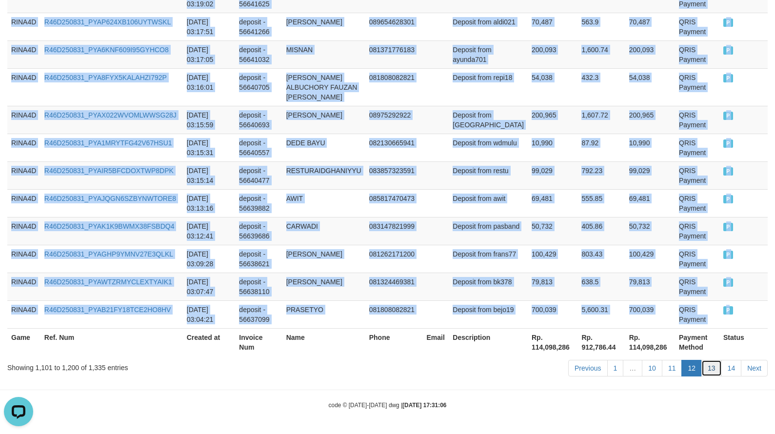
click at [709, 375] on link "13" at bounding box center [712, 368] width 20 height 17
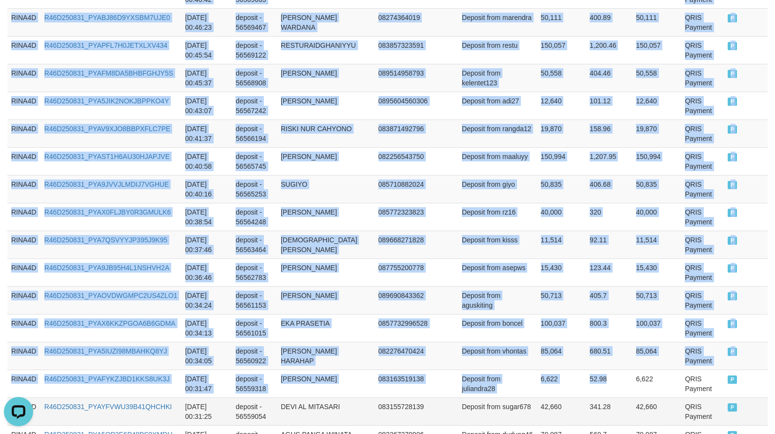
scroll to position [2834, 0]
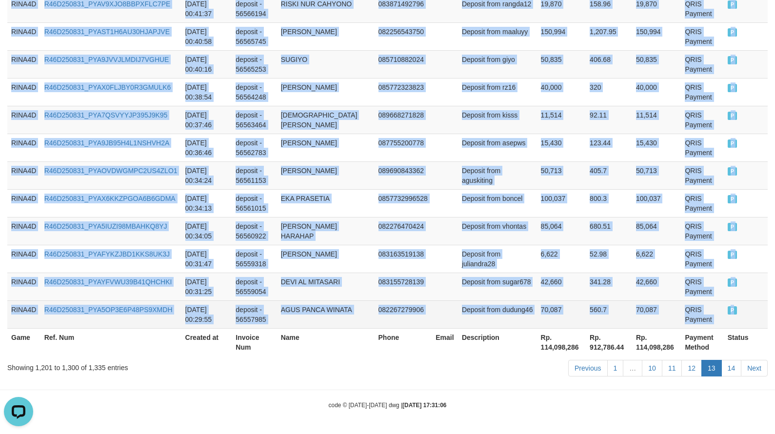
drag, startPoint x: 13, startPoint y: 243, endPoint x: 734, endPoint y: 320, distance: 725.9
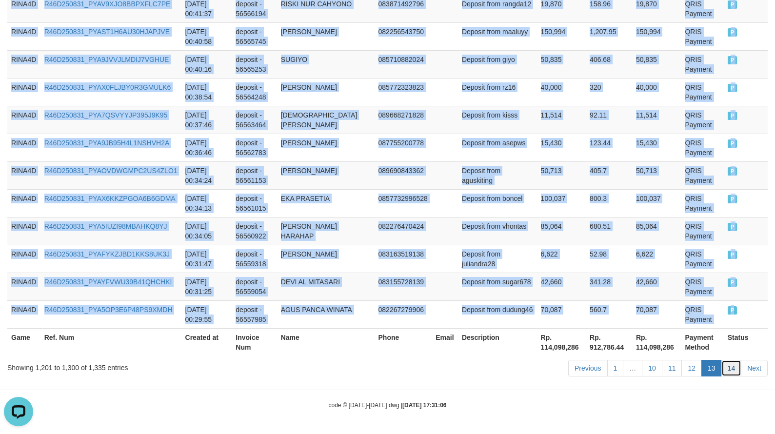
click at [738, 361] on link "14" at bounding box center [732, 368] width 20 height 17
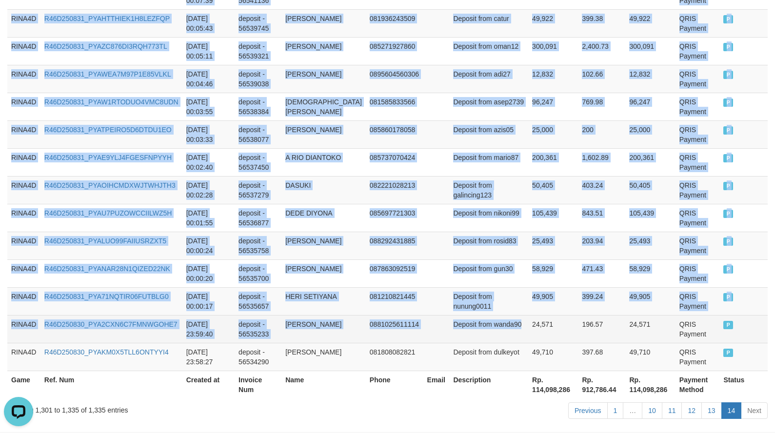
scroll to position [1026, 0]
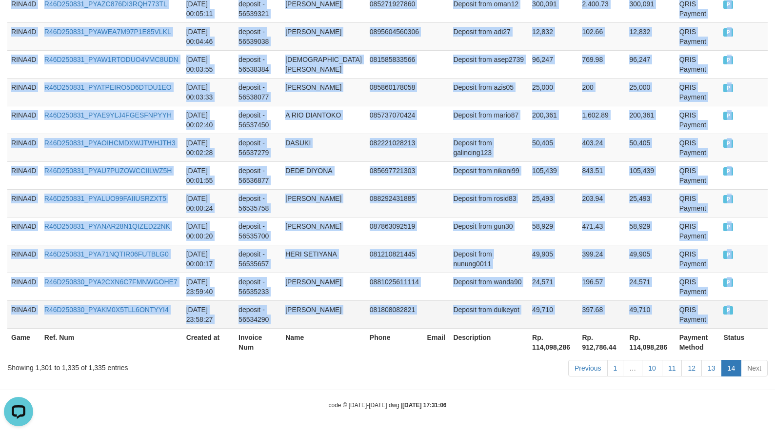
drag, startPoint x: 17, startPoint y: 296, endPoint x: 730, endPoint y: 320, distance: 713.4
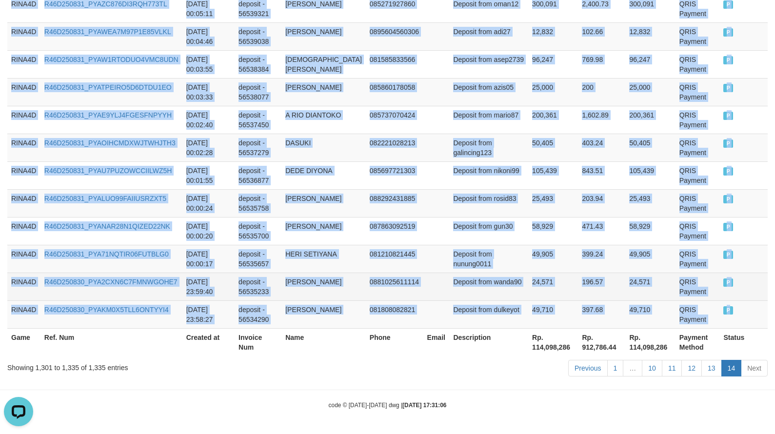
click at [737, 283] on td "P" at bounding box center [744, 287] width 48 height 28
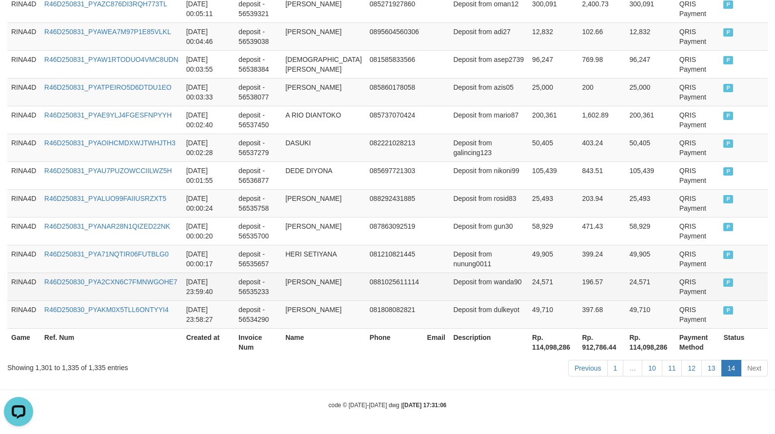
scroll to position [0, 0]
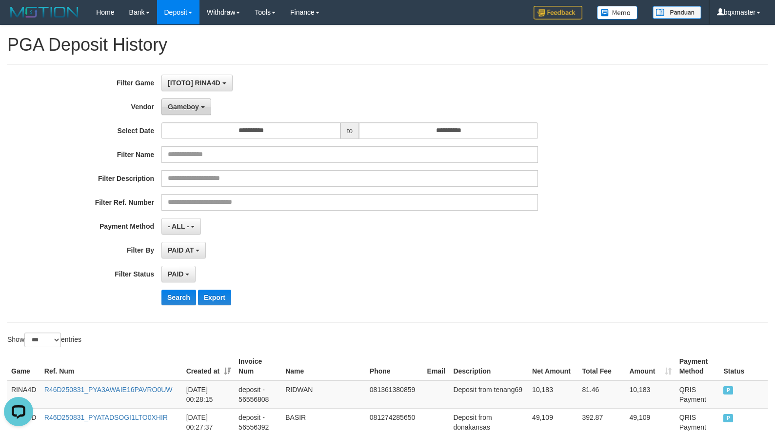
click at [198, 106] on span "Gameboy" at bounding box center [183, 107] width 31 height 8
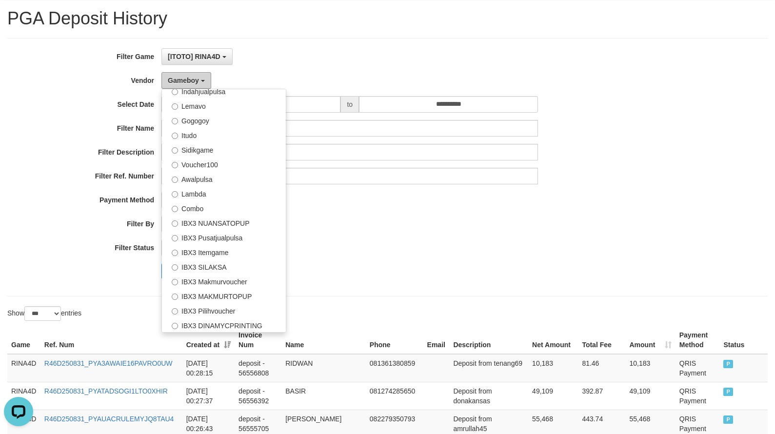
scroll to position [49, 0]
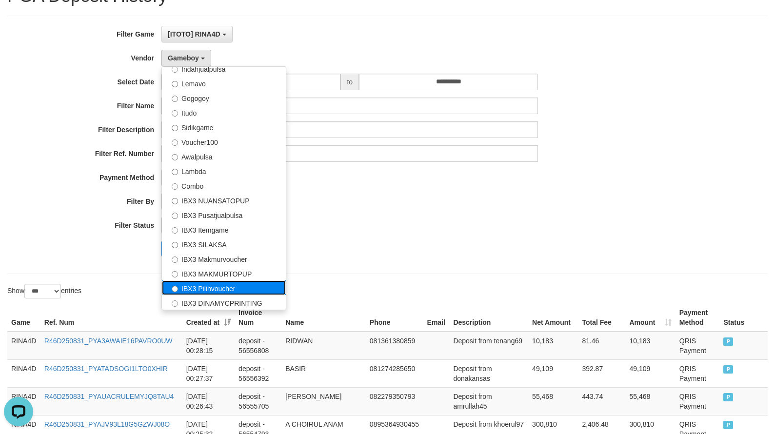
click at [251, 284] on label "IBX3 Pilihvoucher" at bounding box center [224, 288] width 124 height 15
select select "**********"
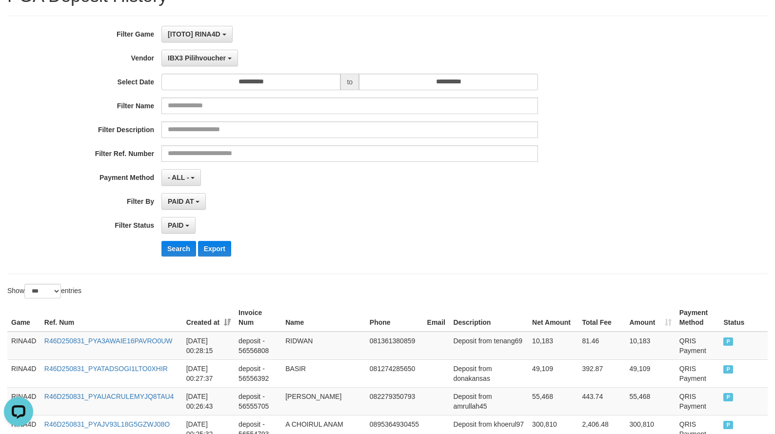
click at [180, 258] on div "**********" at bounding box center [323, 145] width 646 height 238
click at [185, 252] on button "Search" at bounding box center [179, 249] width 35 height 16
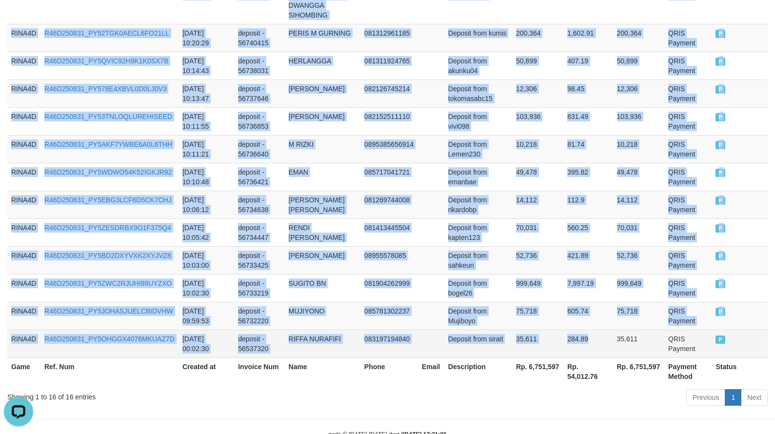
scroll to position [507, 0]
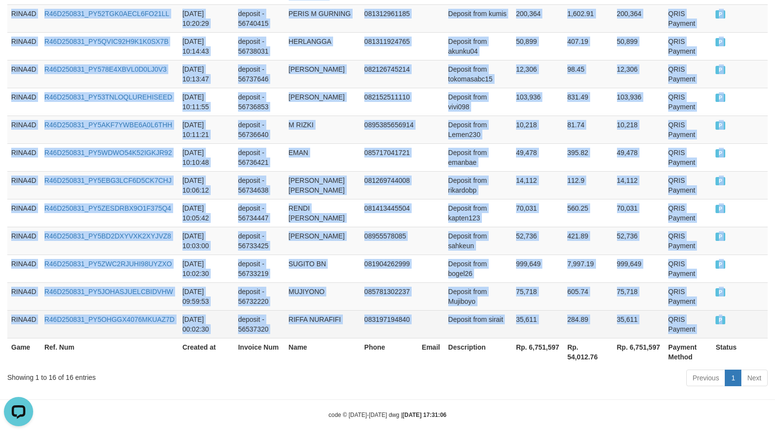
drag, startPoint x: 13, startPoint y: 343, endPoint x: 728, endPoint y: 309, distance: 715.3
click at [727, 309] on tbody "RINA4D R46D250831_PY5SBWRVS4I8D1VIM99 [DATE] 10:34:20 deposit - 56746114 [PERSO…" at bounding box center [387, 106] width 761 height 465
